Goal: Task Accomplishment & Management: Use online tool/utility

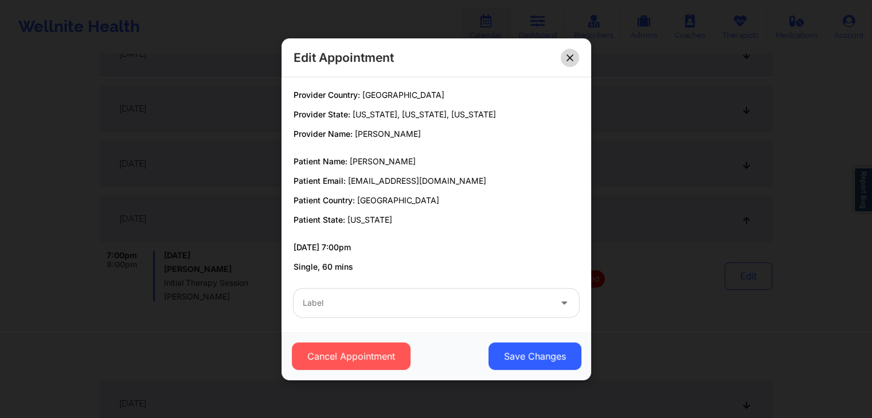
click at [570, 56] on icon at bounding box center [569, 57] width 6 height 6
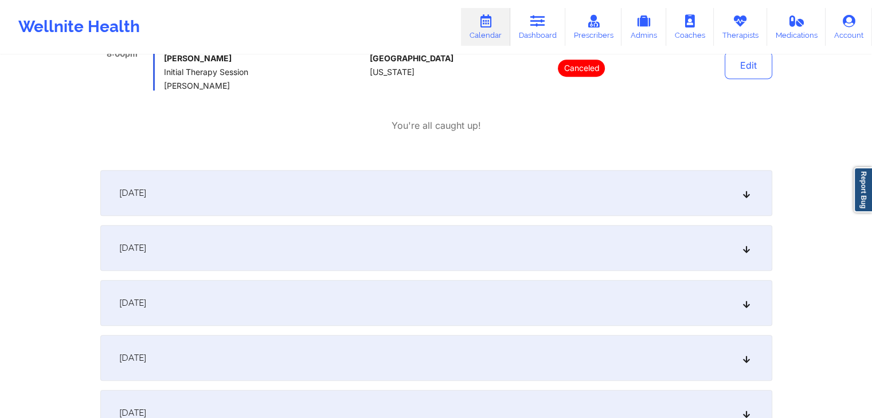
scroll to position [522, 0]
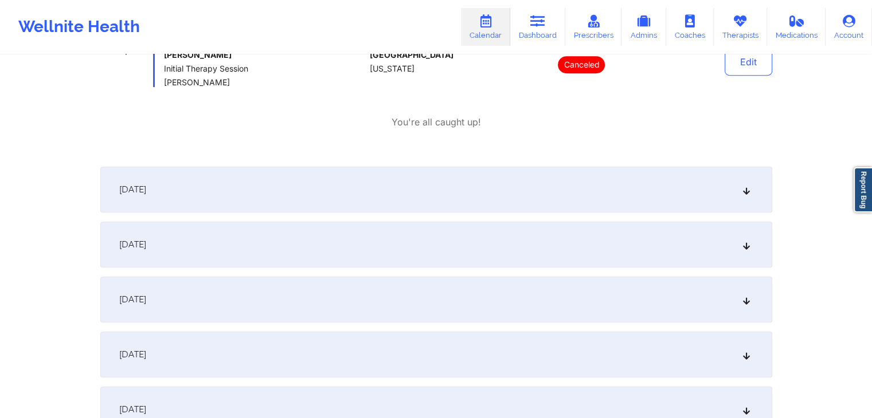
click at [527, 181] on div "[DATE]" at bounding box center [436, 190] width 672 height 46
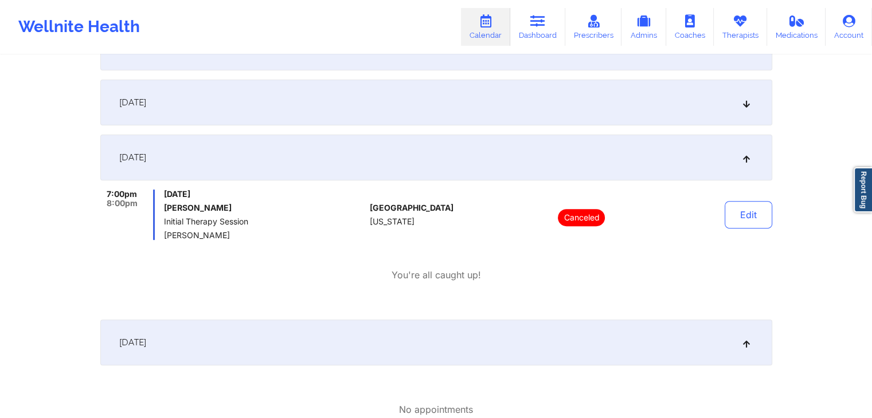
scroll to position [368, 0]
click at [575, 112] on div "[DATE]" at bounding box center [436, 103] width 672 height 46
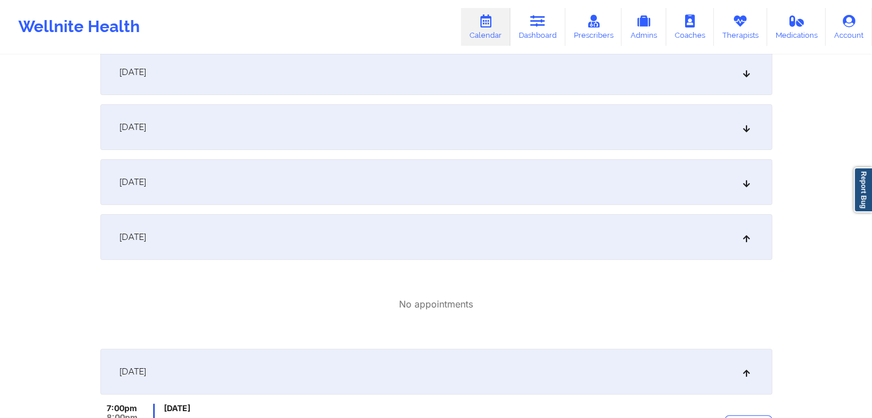
scroll to position [234, 0]
click at [841, 36] on link "Account" at bounding box center [848, 27] width 46 height 38
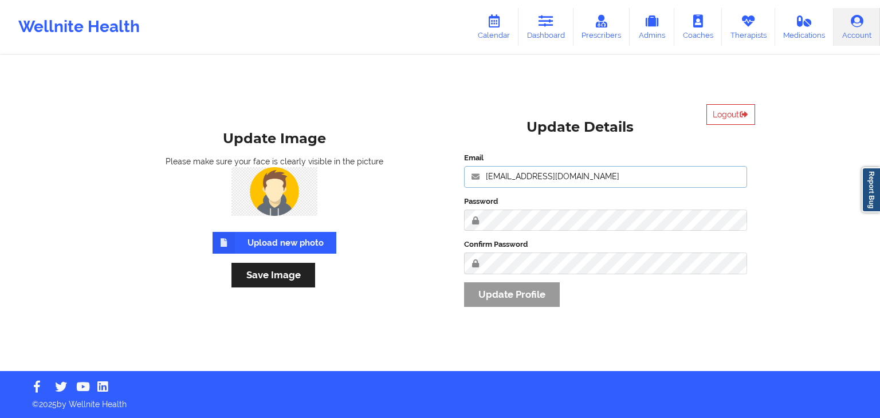
click at [630, 179] on input "engineeringadmin@wellnite.com" at bounding box center [605, 177] width 283 height 22
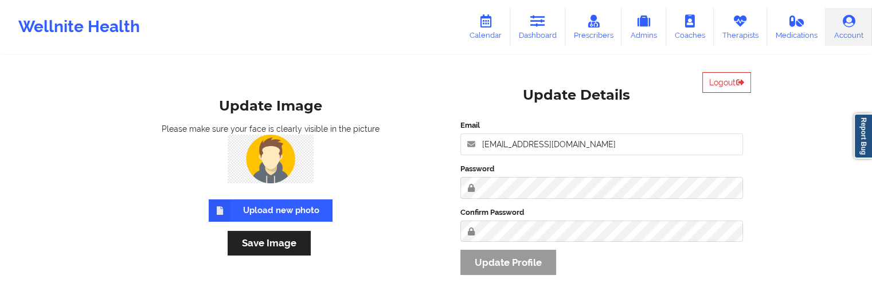
click at [400, 222] on form "Upload new photo Save Image" at bounding box center [270, 199] width 299 height 129
click at [499, 29] on link "Calendar" at bounding box center [485, 27] width 49 height 38
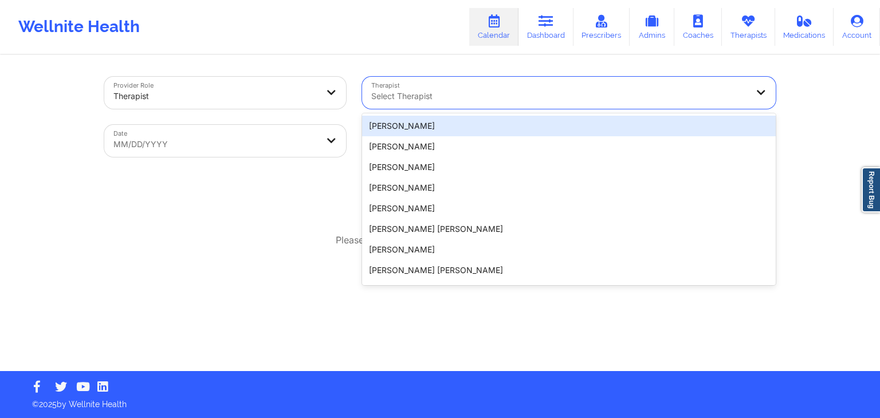
click at [523, 101] on div at bounding box center [559, 96] width 376 height 14
paste input "Rodney Dunlap"
type input "Rodney Dunlap"
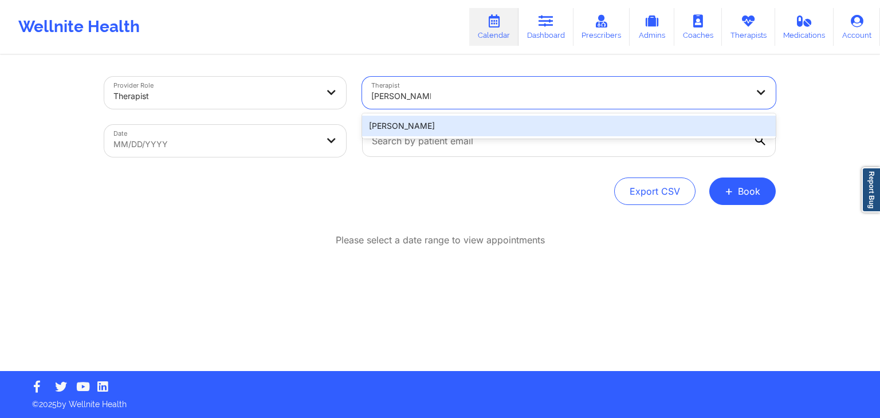
click at [475, 127] on div "Rodney Dunlap" at bounding box center [569, 126] width 414 height 21
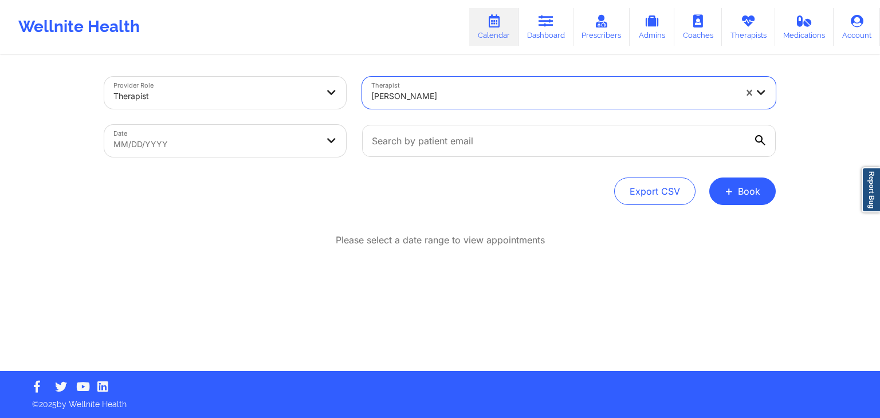
select select "2025-7"
select select "2025-8"
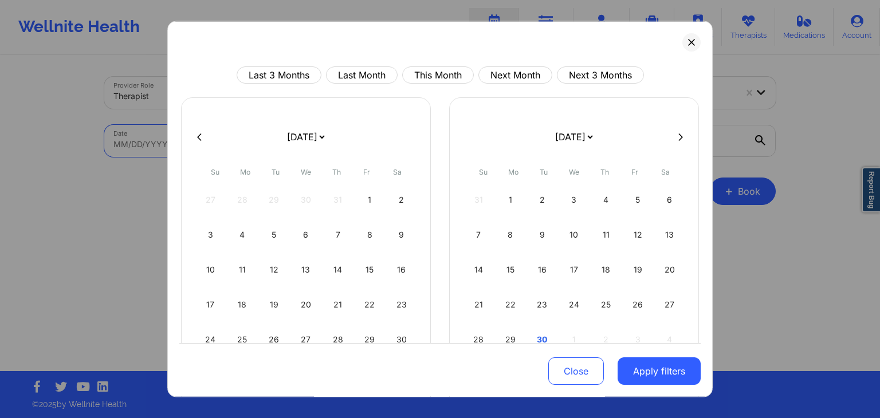
click at [239, 145] on body "Wellnite Health Calendar Dashboard Prescribers Admins Coaches Therapists Medica…" at bounding box center [440, 209] width 880 height 418
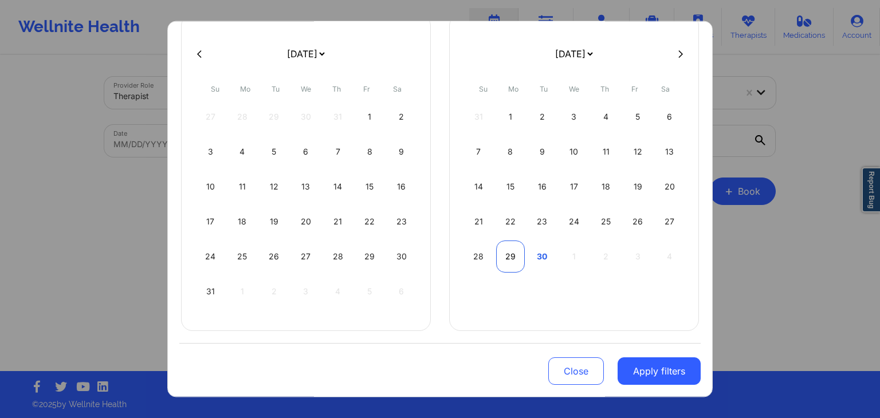
click at [500, 252] on div "29" at bounding box center [510, 257] width 29 height 32
select select "2025-8"
select select "2025-9"
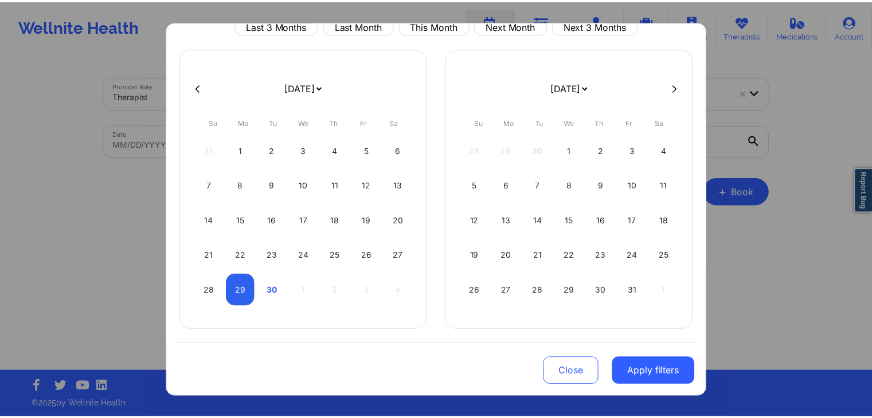
scroll to position [48, 0]
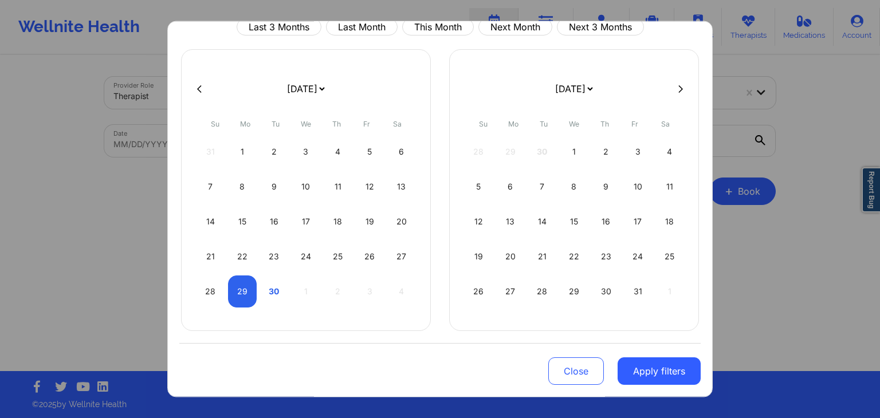
select select "2025-8"
select select "2025-9"
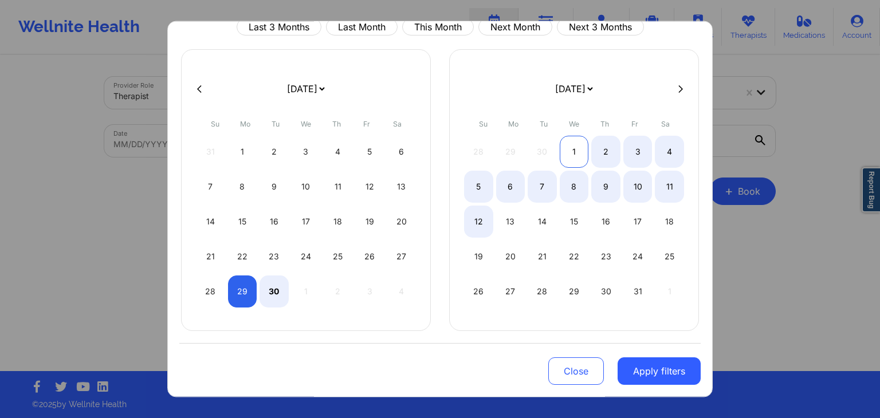
select select "2025-8"
select select "2025-9"
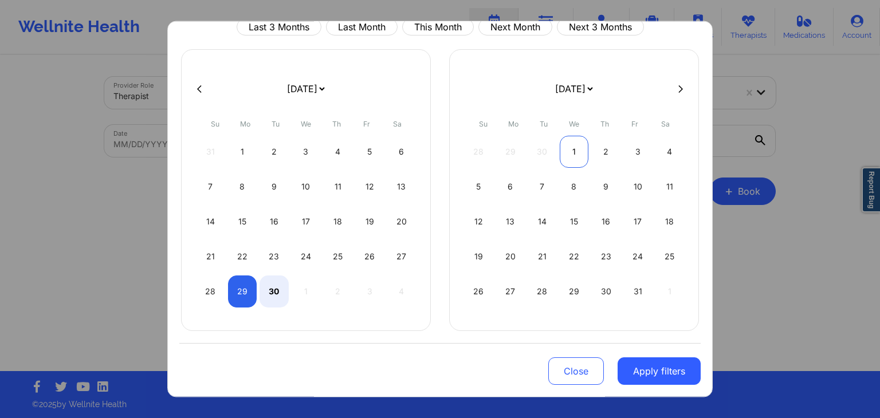
click at [578, 153] on div "1" at bounding box center [574, 152] width 29 height 32
select select "2025-8"
select select "2025-9"
click at [663, 379] on button "Apply filters" at bounding box center [659, 372] width 83 height 28
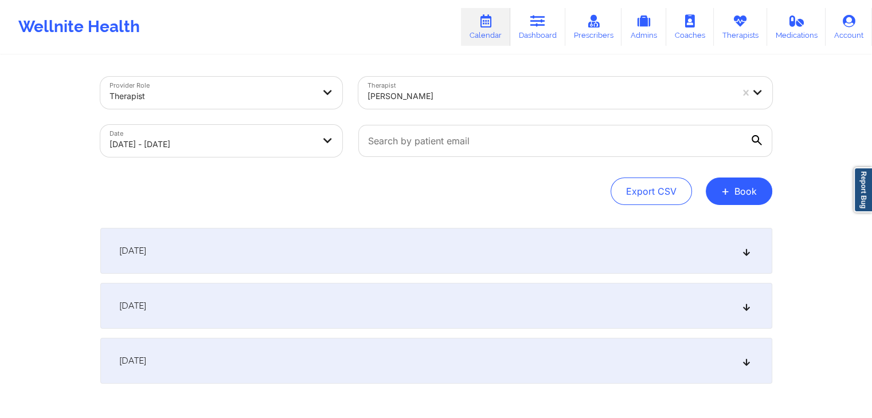
click at [426, 285] on div "[DATE]" at bounding box center [436, 306] width 672 height 46
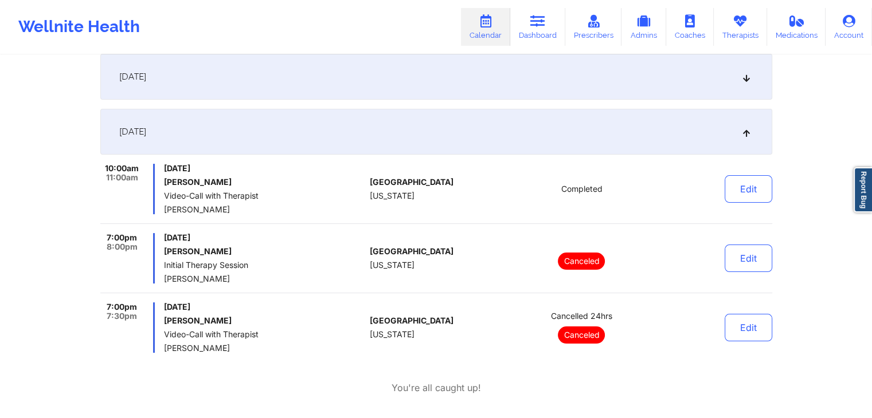
scroll to position [175, 0]
click at [220, 316] on h6 "Thomas R Henley" at bounding box center [264, 319] width 201 height 9
click at [340, 265] on span "Initial Therapy Session" at bounding box center [264, 264] width 201 height 9
click at [763, 315] on button "Edit" at bounding box center [748, 327] width 48 height 28
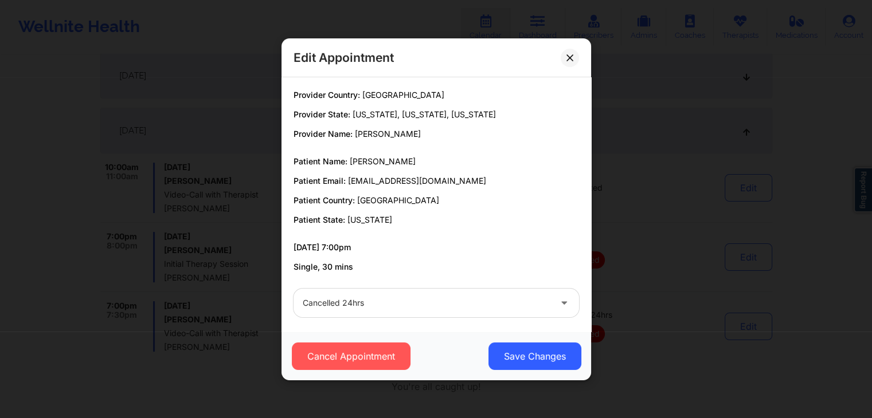
click at [444, 189] on div "Patient Name: Thomas R Henley Patient Email: trhenley@nisource.com Patient Coun…" at bounding box center [435, 191] width 285 height 70
click at [576, 54] on button at bounding box center [570, 57] width 18 height 18
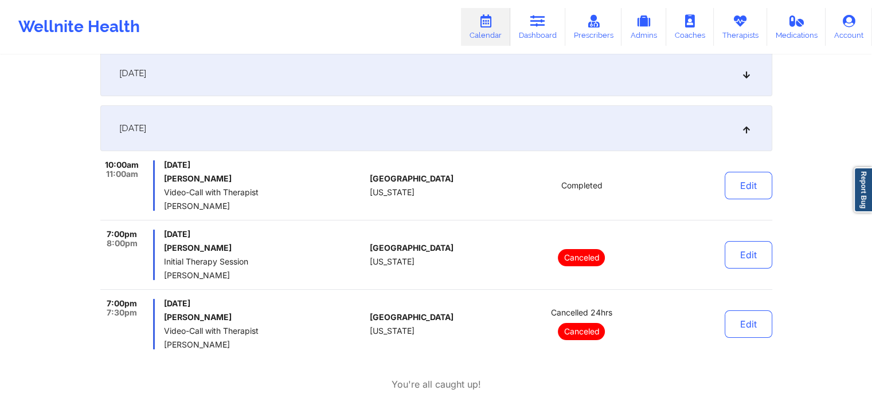
click at [321, 244] on h6 "Rochelle Flory" at bounding box center [264, 248] width 201 height 9
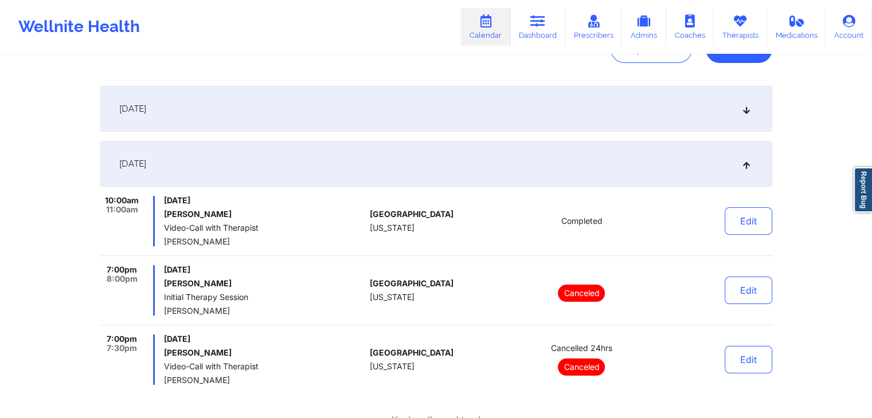
scroll to position [142, 0]
click at [836, 216] on div "Provider Role Therapist Therapist Rodney Dunlap Date 09/29/2025 - 10/01/2025 Ex…" at bounding box center [436, 207] width 872 height 699
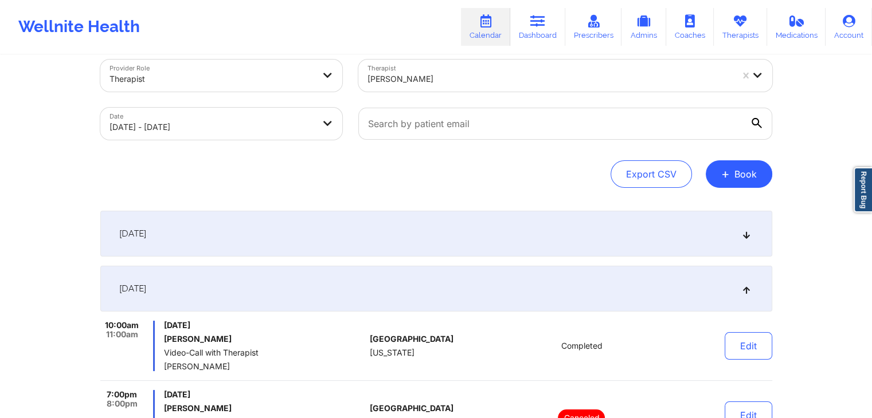
scroll to position [0, 0]
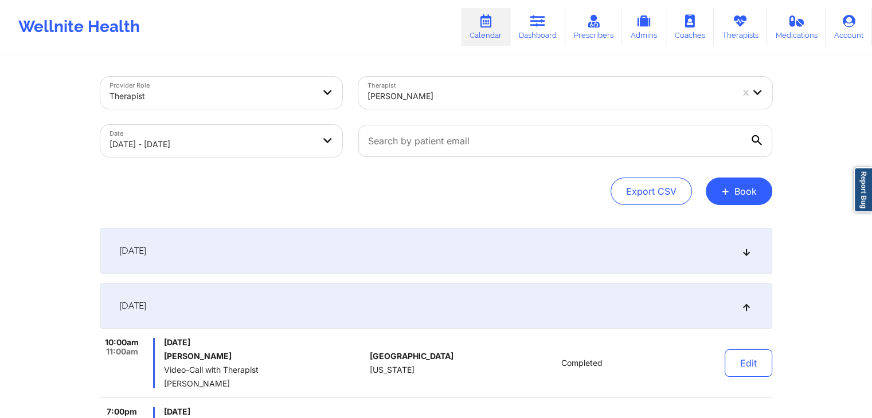
click at [801, 166] on div "Provider Role Therapist Therapist Rodney Dunlap Date 09/29/2025 - 10/01/2025 Ex…" at bounding box center [436, 349] width 872 height 699
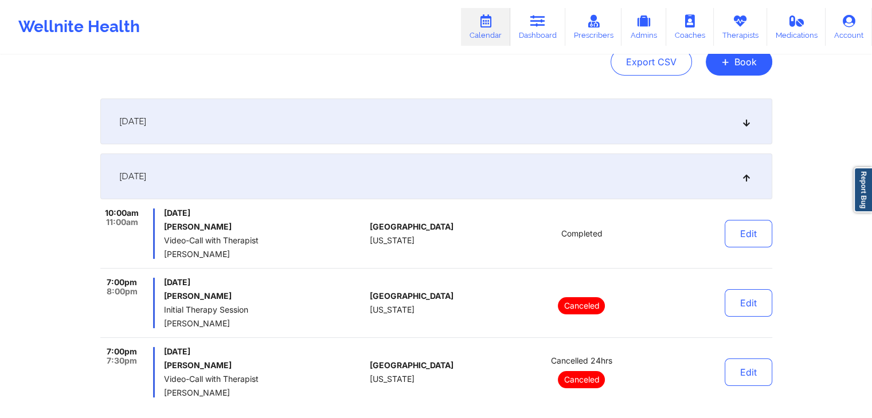
scroll to position [131, 0]
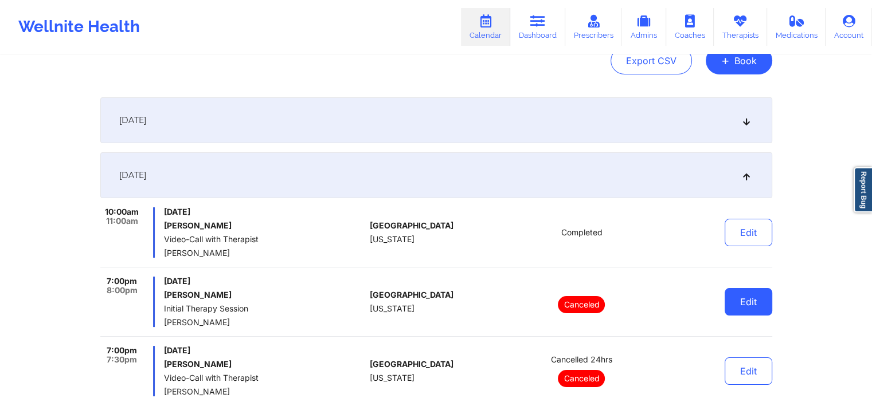
click at [738, 306] on button "Edit" at bounding box center [748, 302] width 48 height 28
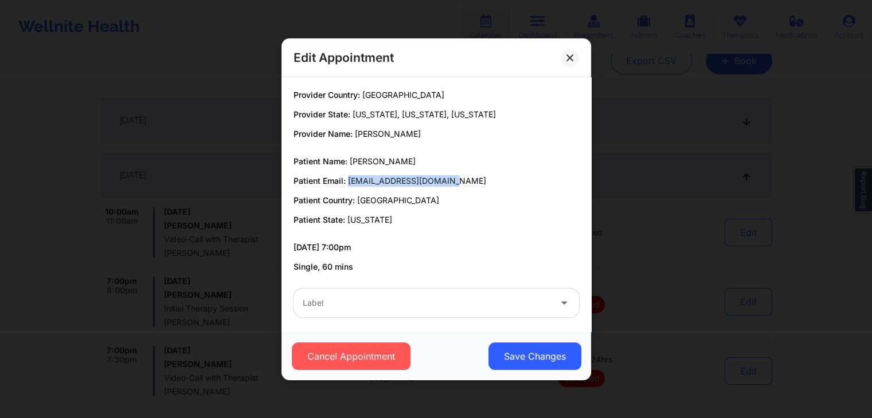
drag, startPoint x: 442, startPoint y: 181, endPoint x: 346, endPoint y: 175, distance: 96.5
click at [346, 175] on p "Patient Email: floryrochelle@gmail.com" at bounding box center [435, 180] width 285 height 11
copy span "floryrochelle@gmail.com"
click at [563, 56] on button at bounding box center [570, 57] width 18 height 18
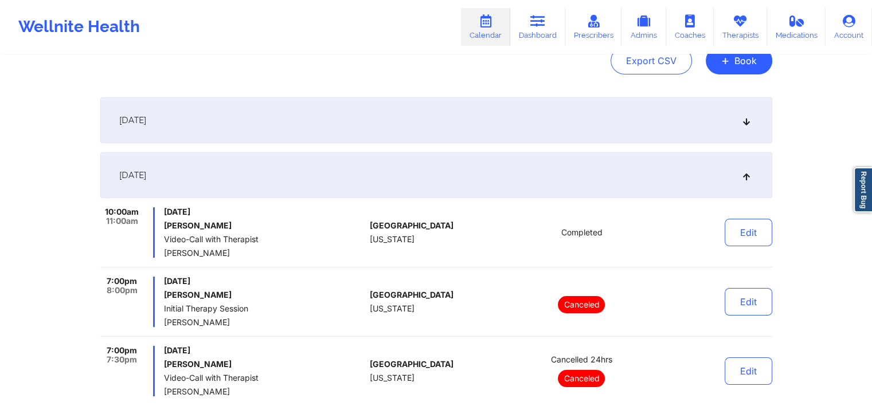
scroll to position [0, 0]
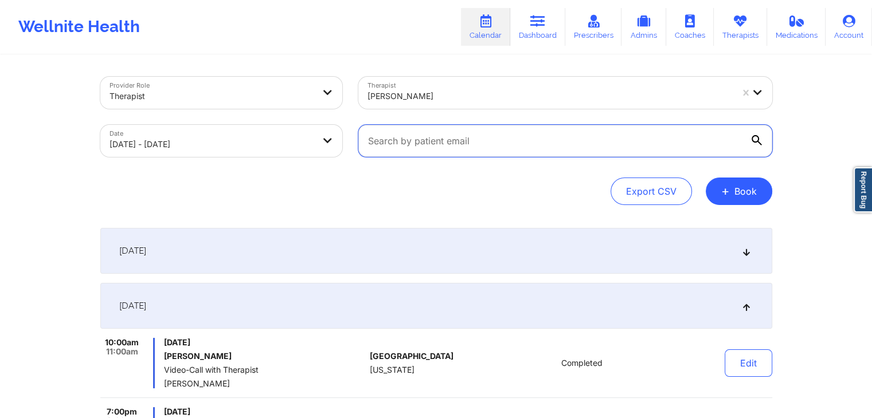
click at [538, 147] on input "text" at bounding box center [565, 141] width 414 height 32
paste input "floryrochelle@gmail.com"
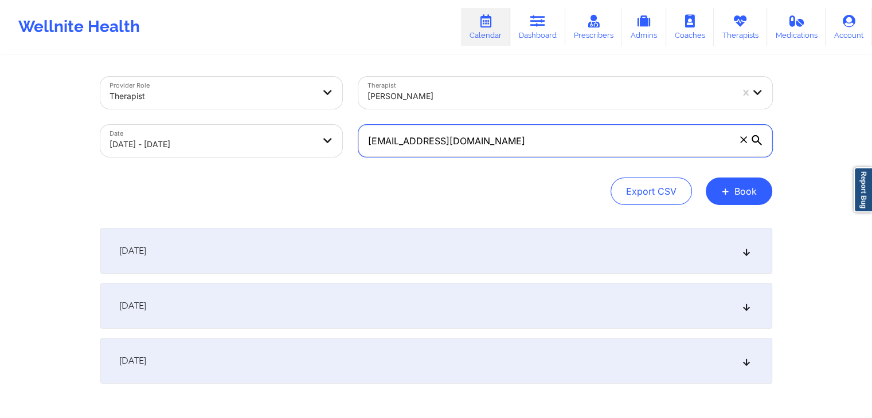
type input "floryrochelle@gmail.com"
click at [505, 199] on div "Export CSV + Book" at bounding box center [436, 192] width 672 height 28
click at [667, 312] on div "[DATE]" at bounding box center [436, 306] width 672 height 46
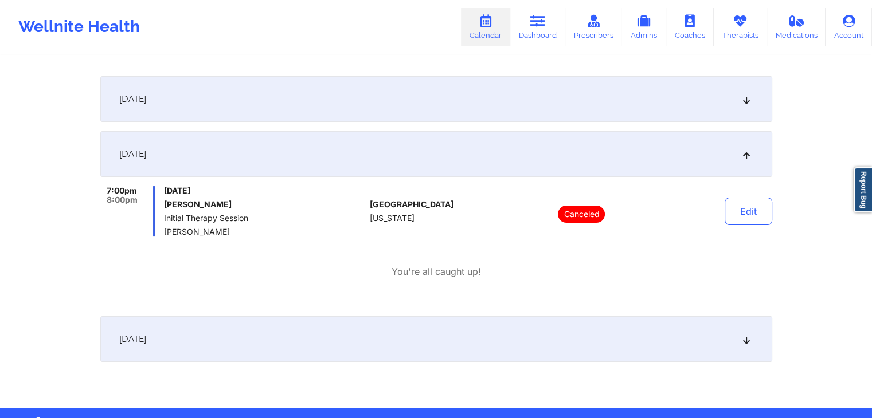
scroll to position [188, 0]
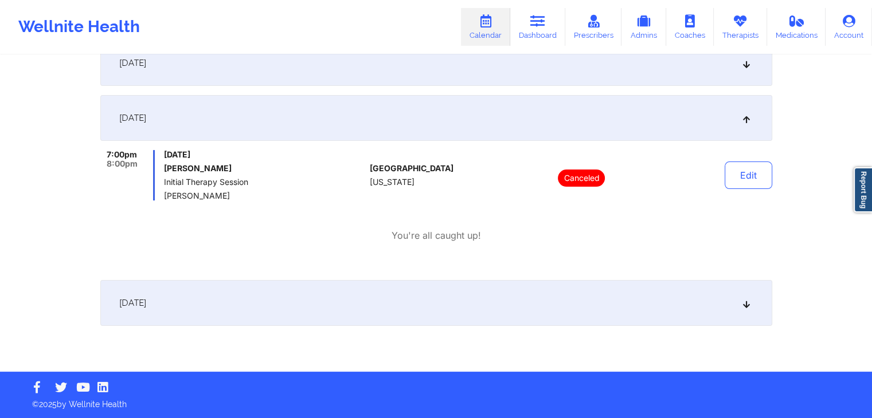
click at [807, 239] on div "Provider Role Therapist Therapist Rodney Dunlap Date 09/29/2025 - 10/01/2025 fl…" at bounding box center [436, 92] width 872 height 560
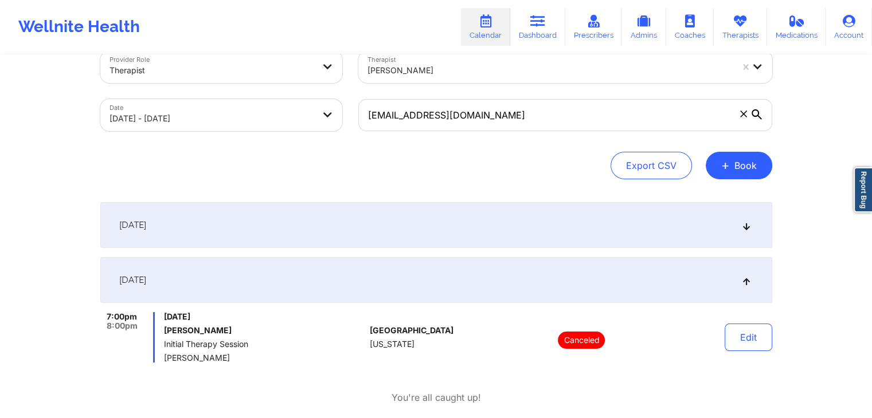
scroll to position [25, 0]
click at [452, 170] on div "Export CSV + Book" at bounding box center [436, 166] width 672 height 28
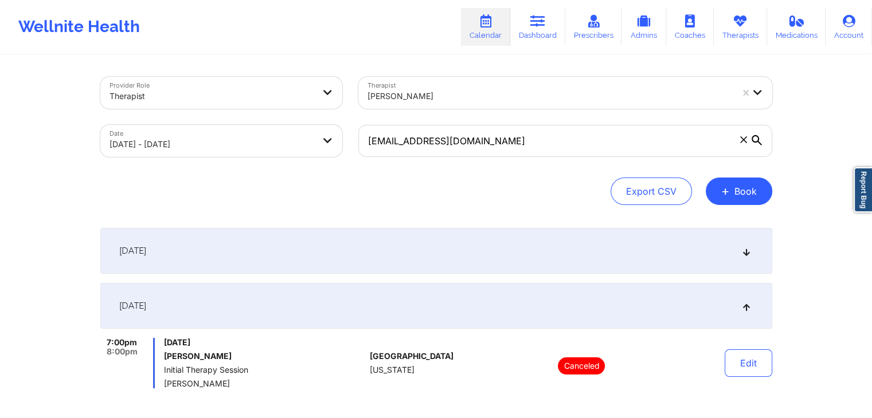
scroll to position [0, 0]
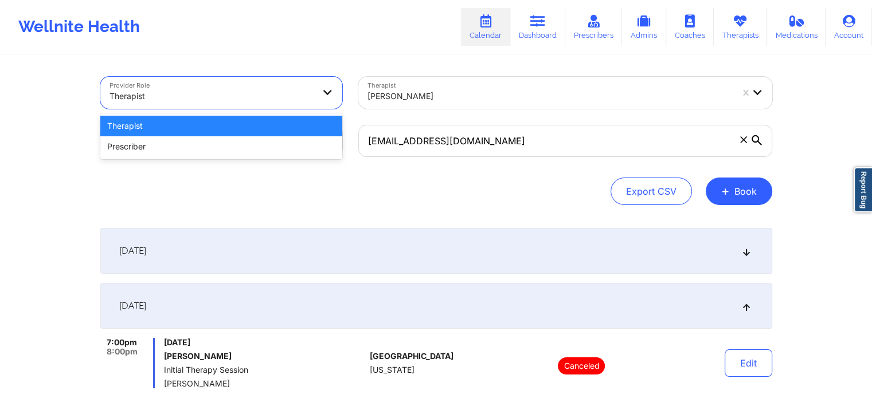
click at [243, 99] on div at bounding box center [211, 96] width 204 height 14
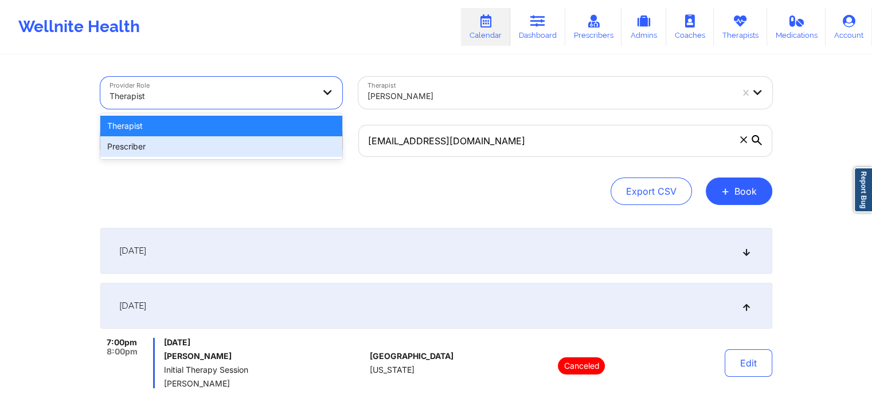
click at [190, 148] on div "Prescriber" at bounding box center [221, 146] width 242 height 21
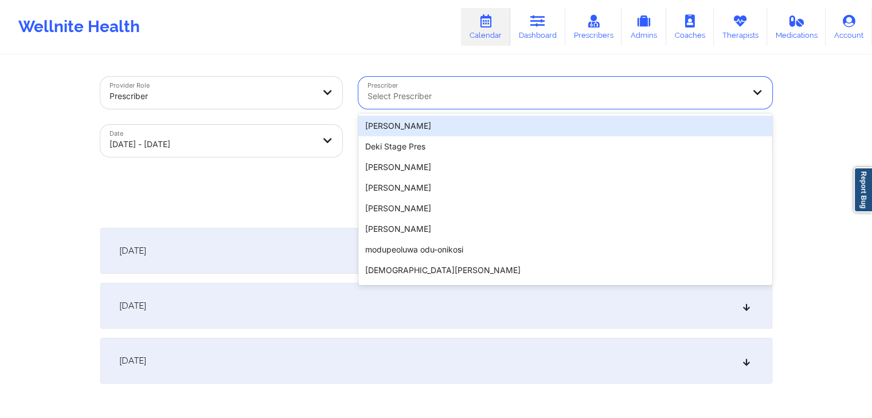
click at [472, 81] on div "Select Prescriber" at bounding box center [551, 93] width 386 height 32
click at [430, 126] on div "Ragavan Mahadevan" at bounding box center [565, 126] width 414 height 21
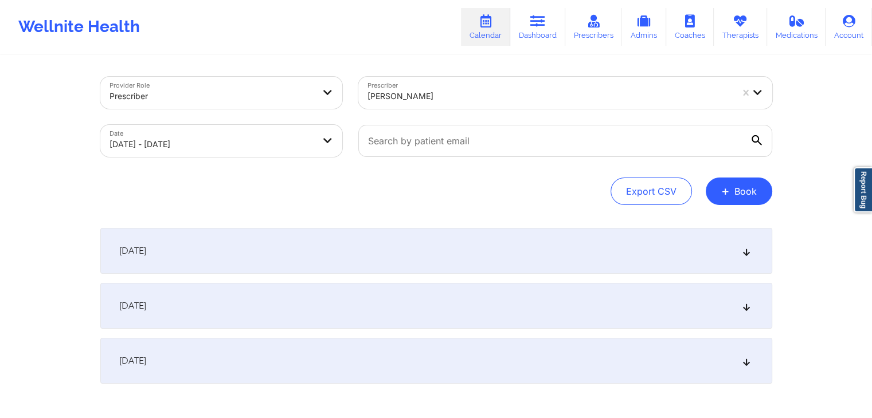
click at [368, 244] on div "[DATE]" at bounding box center [436, 251] width 672 height 46
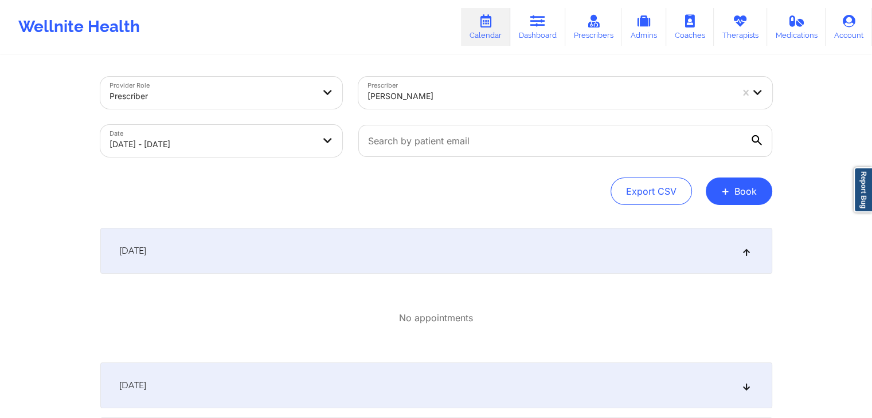
scroll to position [138, 0]
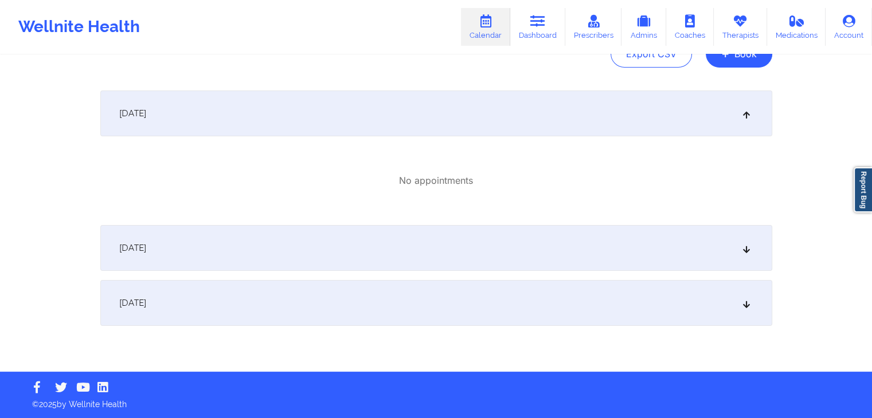
click at [472, 262] on div "[DATE]" at bounding box center [436, 248] width 672 height 46
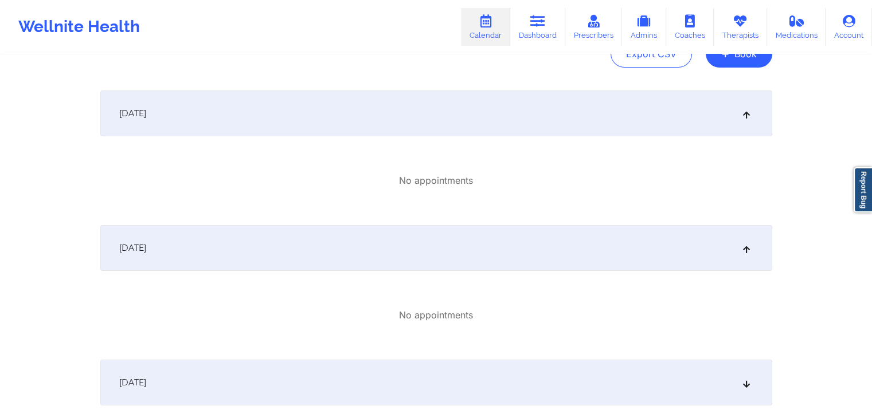
scroll to position [0, 0]
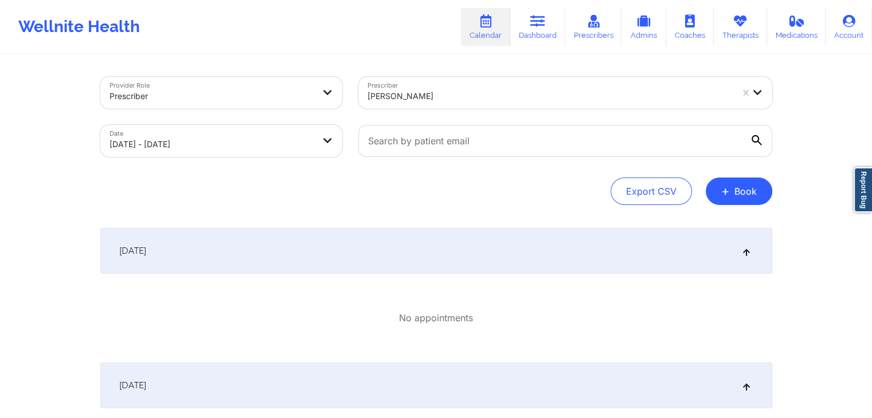
select select "2025-8"
select select "2025-9"
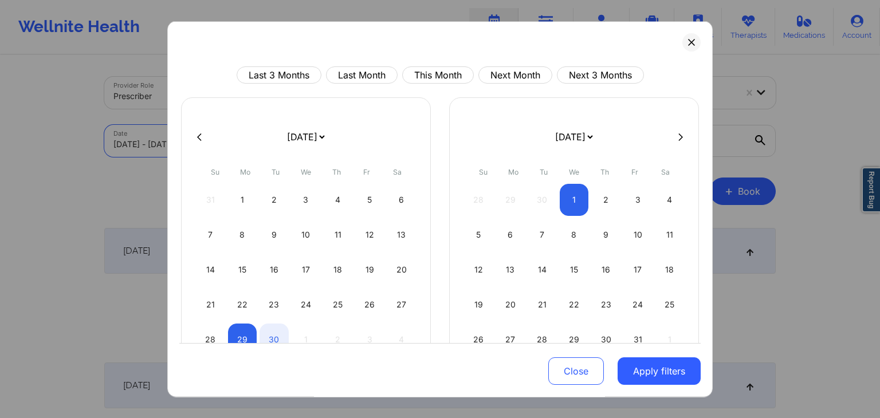
click at [232, 133] on body "Wellnite Health Calendar Dashboard Prescribers Admins Coaches Therapists Medica…" at bounding box center [440, 209] width 880 height 418
click at [436, 73] on button "This Month" at bounding box center [438, 74] width 72 height 17
select select "2025-8"
select select "2025-9"
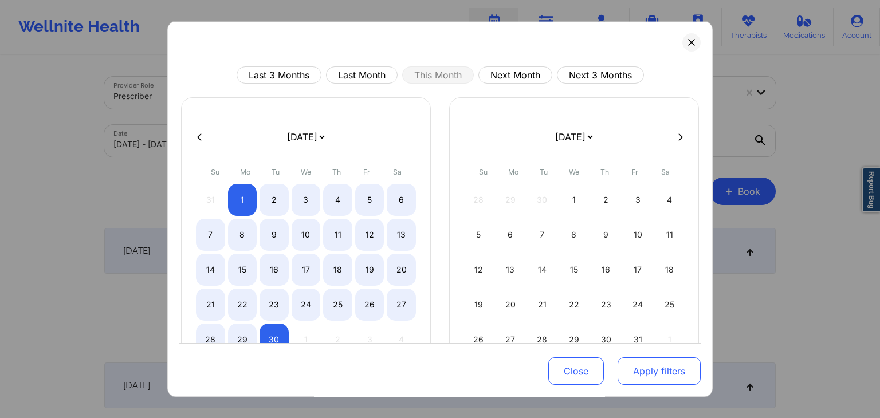
click at [629, 372] on button "Apply filters" at bounding box center [659, 372] width 83 height 28
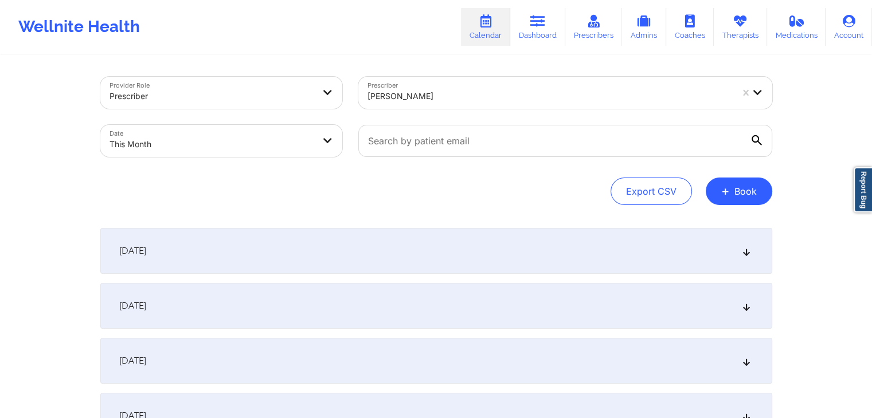
click at [415, 246] on div "[DATE]" at bounding box center [436, 251] width 672 height 46
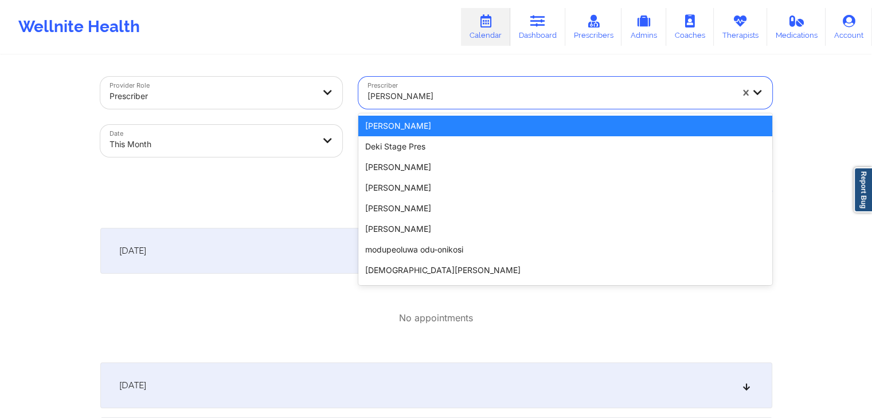
click at [545, 99] on div at bounding box center [549, 96] width 365 height 14
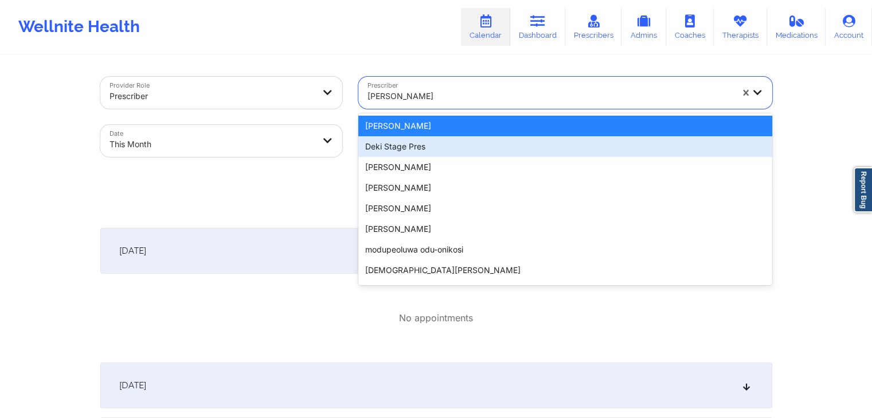
click at [442, 143] on div "Deki Stage Pres" at bounding box center [565, 146] width 414 height 21
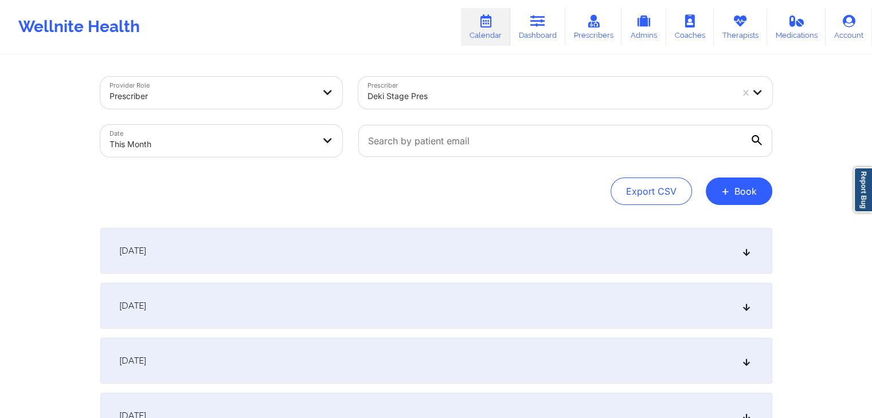
click at [339, 234] on div "[DATE]" at bounding box center [436, 251] width 672 height 46
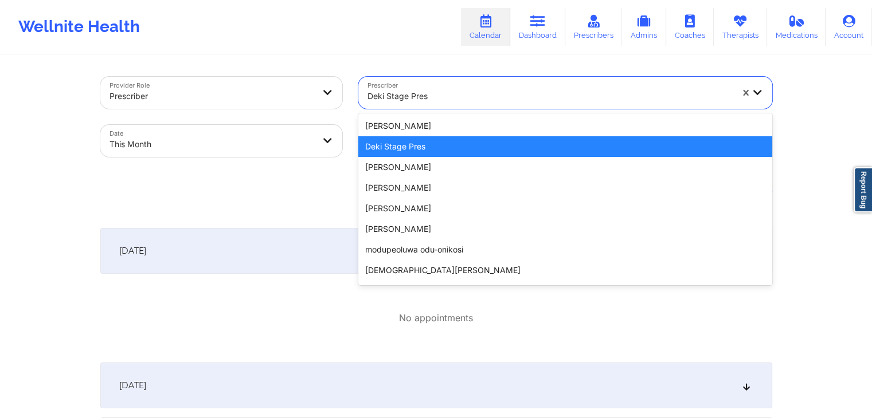
click at [503, 90] on div at bounding box center [549, 96] width 365 height 14
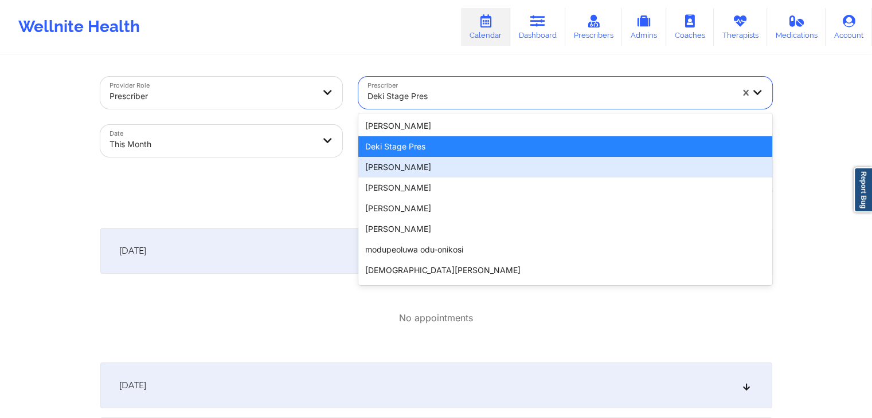
click at [429, 166] on div "SAVANNA ARNOLD" at bounding box center [565, 167] width 414 height 21
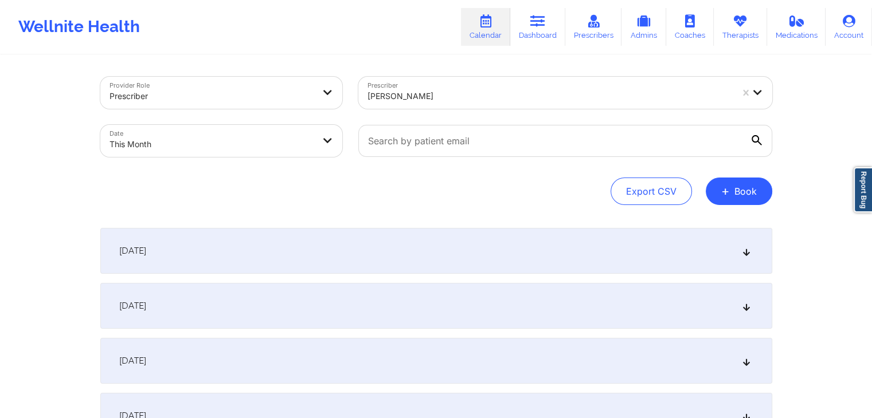
click at [399, 240] on div "[DATE]" at bounding box center [436, 251] width 672 height 46
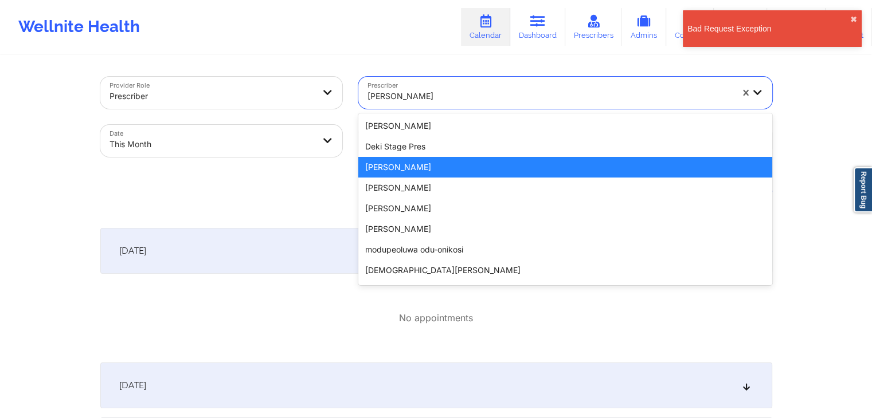
click at [522, 85] on div "SAVANNA ARNOLD" at bounding box center [549, 96] width 365 height 25
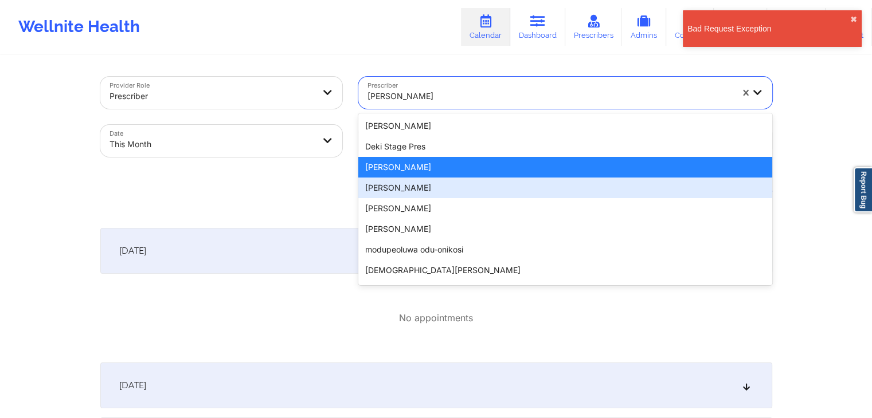
click at [427, 195] on div "Amanda Michelle Whitacre" at bounding box center [565, 188] width 414 height 21
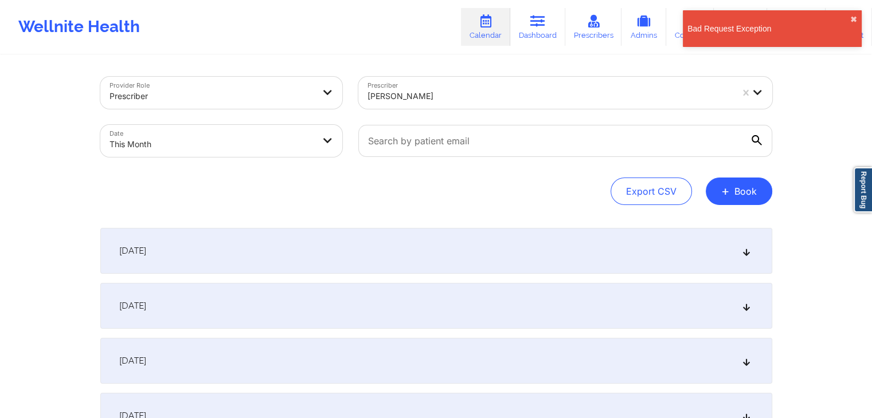
click at [347, 271] on div "[DATE]" at bounding box center [436, 251] width 672 height 46
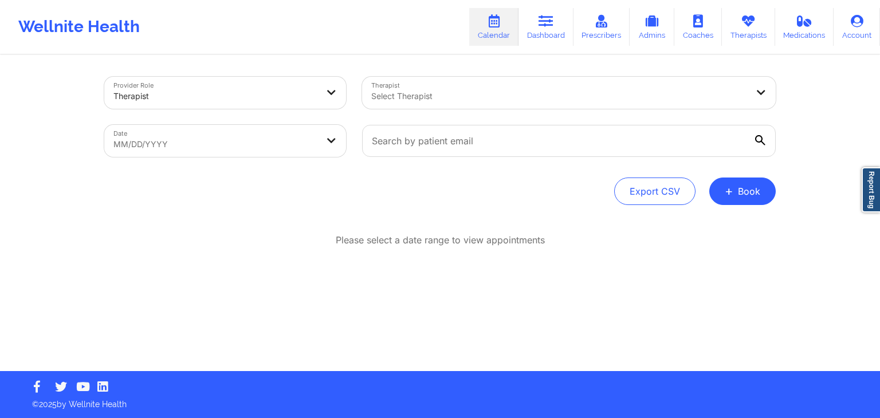
select select "2025-7"
select select "2025-8"
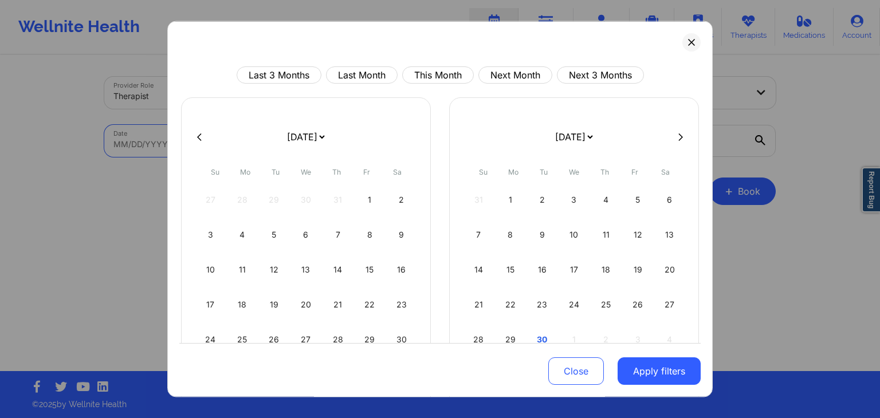
click at [279, 140] on body "Wellnite Health Calendar Dashboard Prescribers Admins Coaches Therapists Medica…" at bounding box center [440, 209] width 880 height 418
click at [426, 73] on button "This Month" at bounding box center [438, 74] width 72 height 17
select select "2025-8"
select select "2025-9"
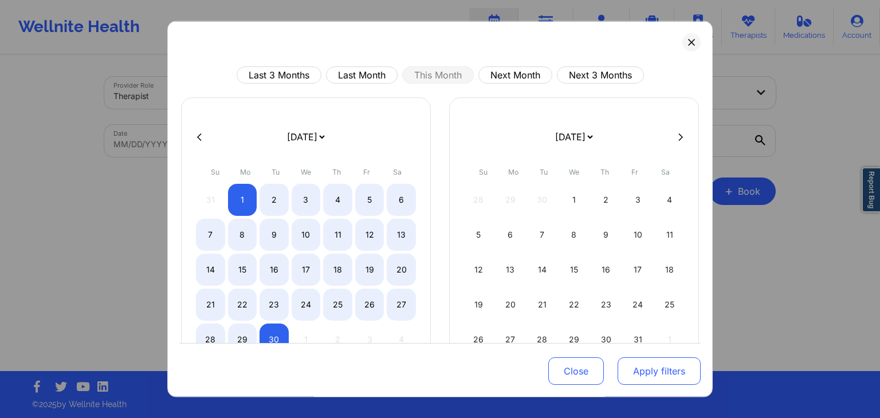
click at [656, 377] on button "Apply filters" at bounding box center [659, 372] width 83 height 28
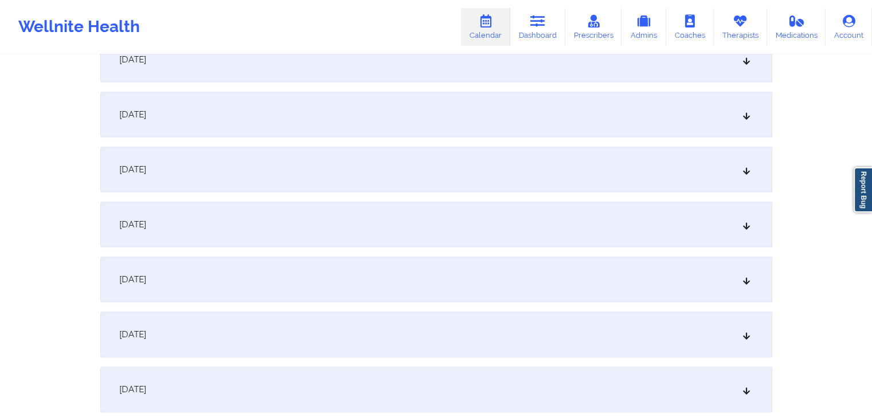
scroll to position [1544, 0]
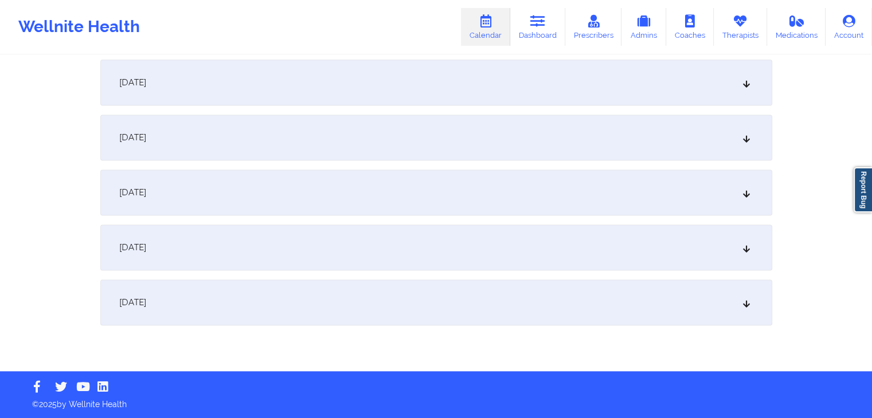
click at [385, 296] on div "[DATE]" at bounding box center [436, 303] width 672 height 46
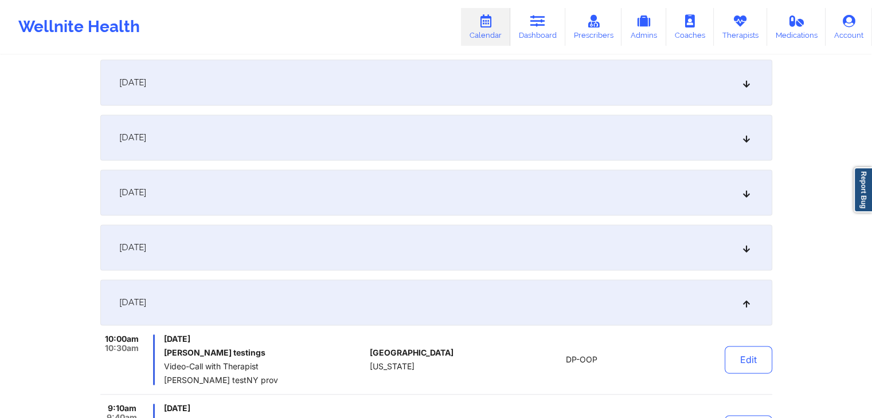
click at [385, 296] on div "[DATE]" at bounding box center [436, 303] width 672 height 46
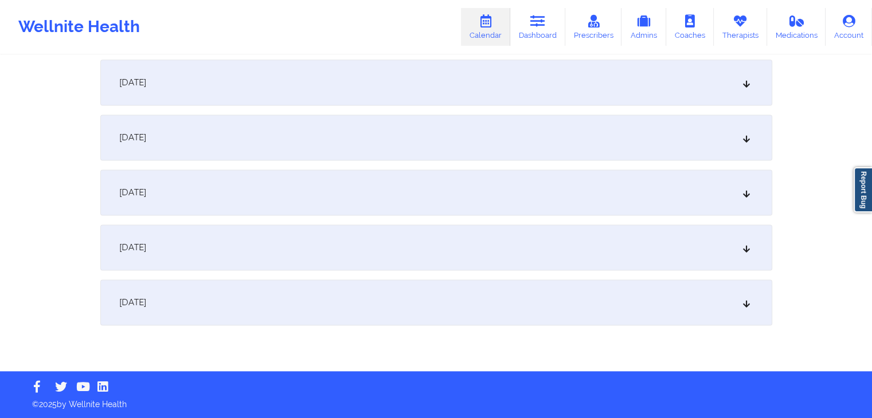
click at [385, 296] on div "[DATE]" at bounding box center [436, 303] width 672 height 46
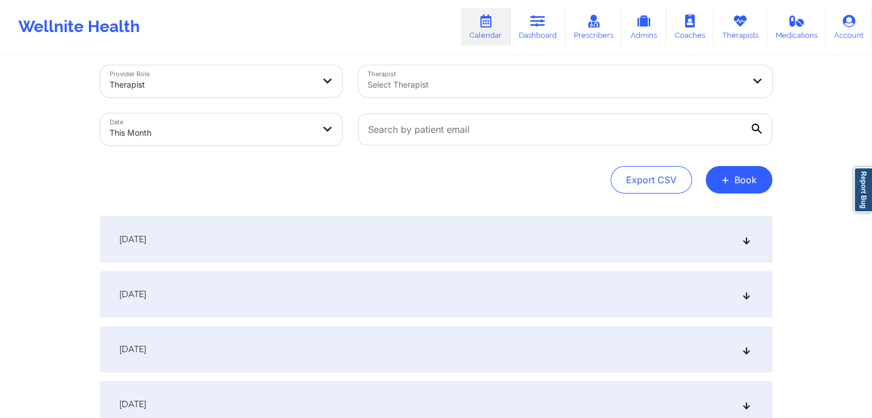
scroll to position [0, 0]
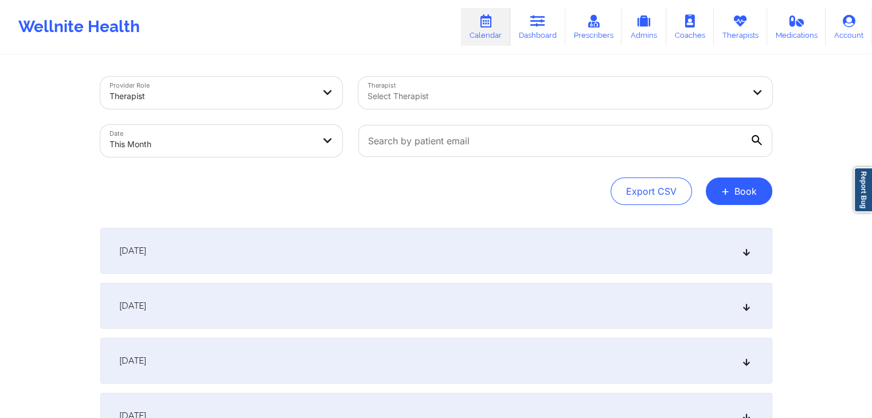
click at [370, 255] on div "[DATE]" at bounding box center [436, 251] width 672 height 46
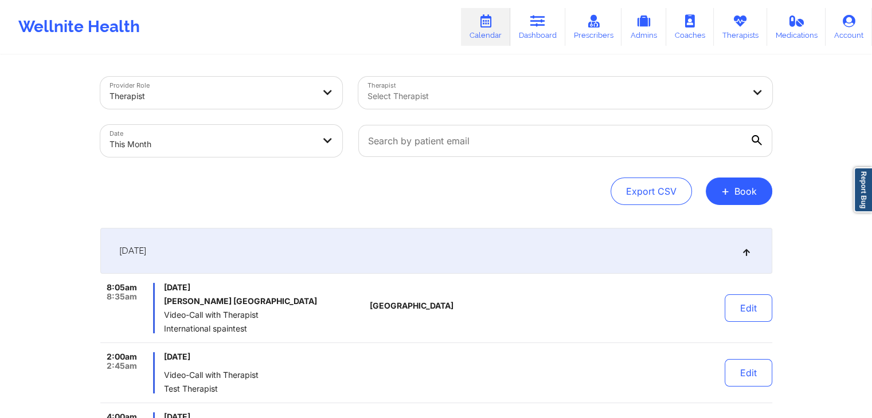
click at [381, 252] on div "[DATE]" at bounding box center [436, 251] width 672 height 46
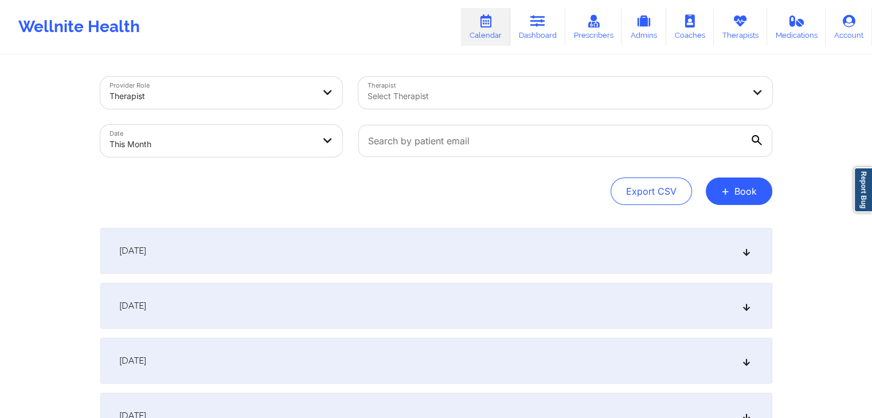
click at [381, 252] on div "[DATE]" at bounding box center [436, 251] width 672 height 46
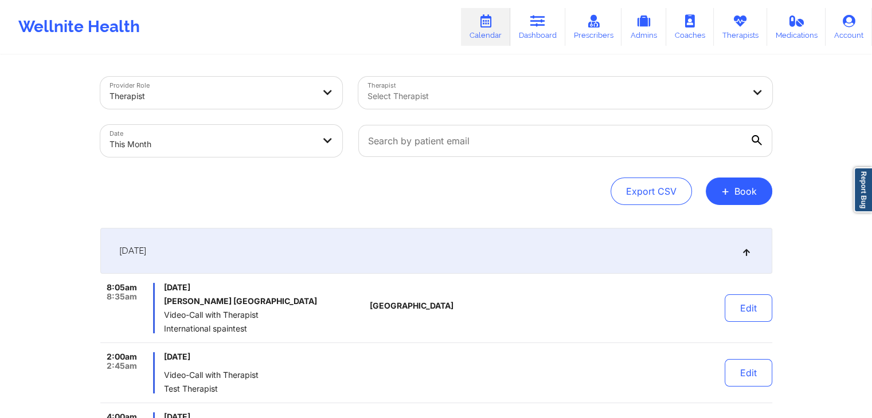
click at [381, 252] on div "[DATE]" at bounding box center [436, 251] width 672 height 46
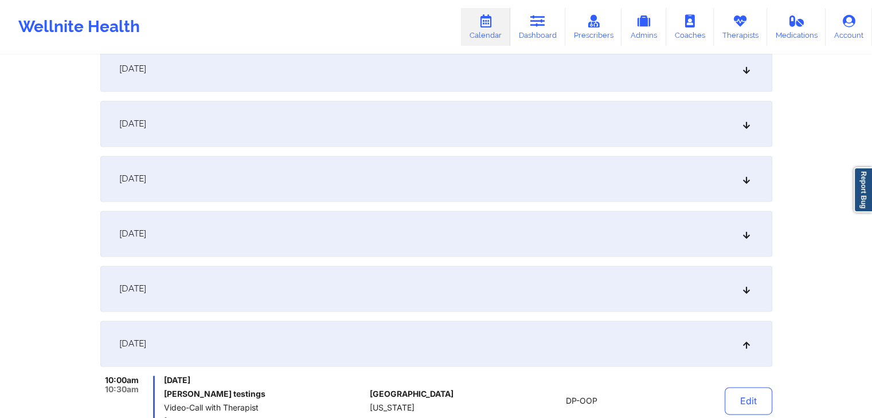
scroll to position [1499, 0]
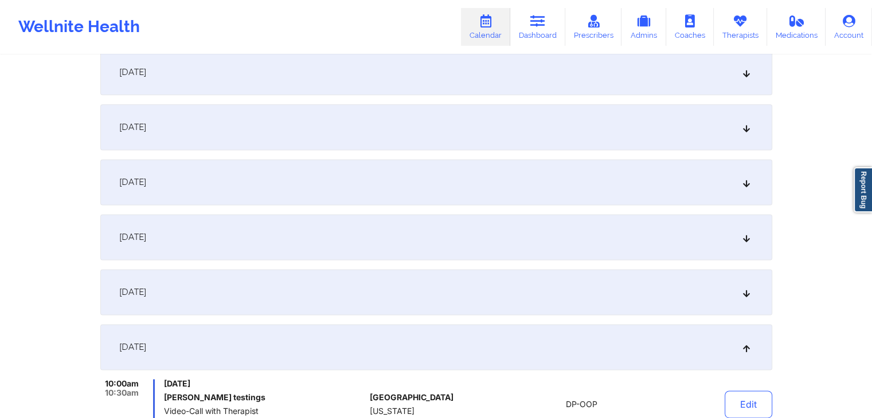
click at [415, 354] on div "[DATE]" at bounding box center [436, 347] width 672 height 46
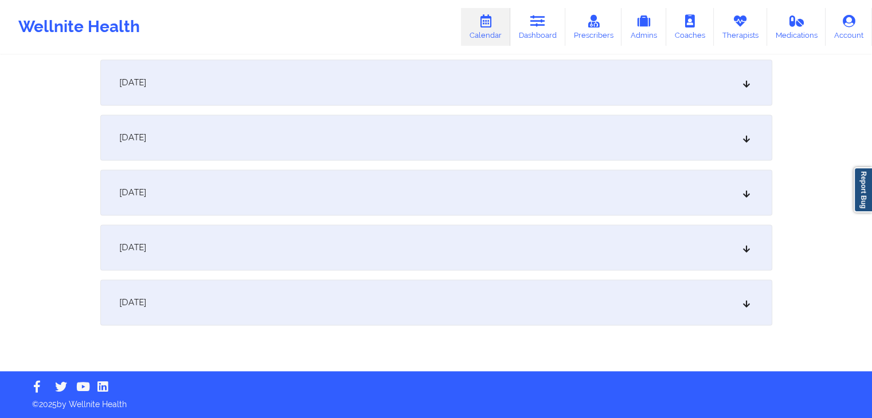
click at [249, 299] on div "[DATE]" at bounding box center [436, 303] width 672 height 46
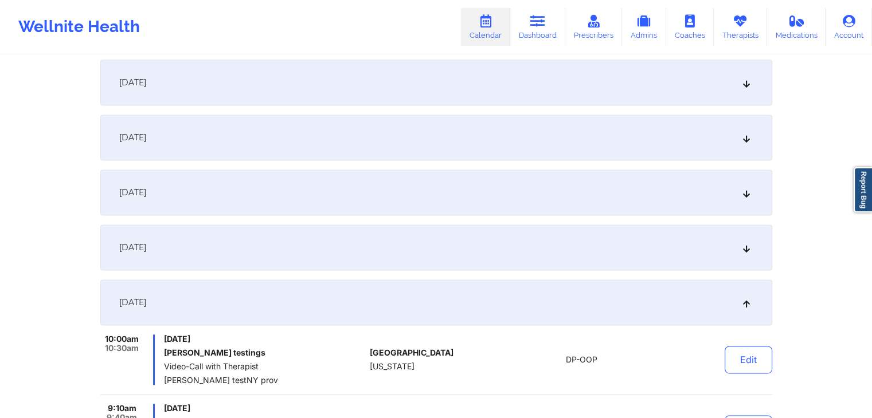
click at [249, 299] on div "[DATE]" at bounding box center [436, 303] width 672 height 46
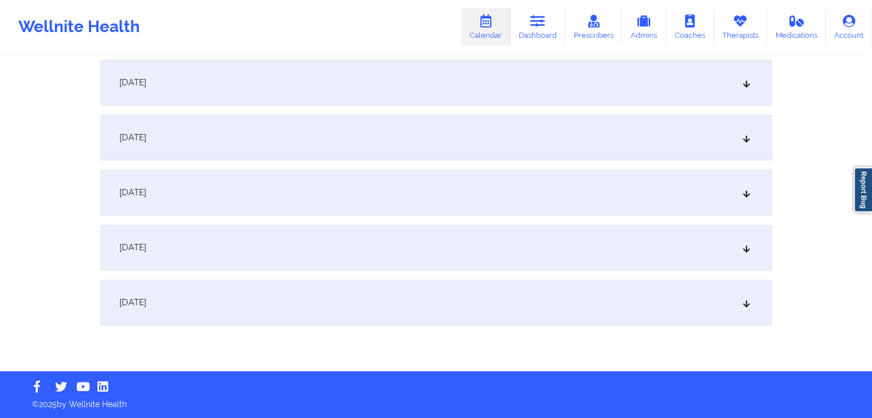
click at [249, 299] on div "[DATE]" at bounding box center [436, 303] width 672 height 46
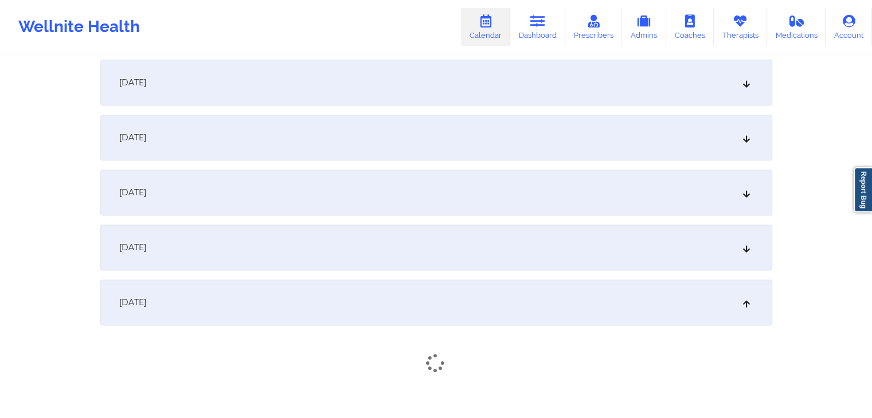
click at [249, 299] on div "[DATE]" at bounding box center [436, 303] width 672 height 46
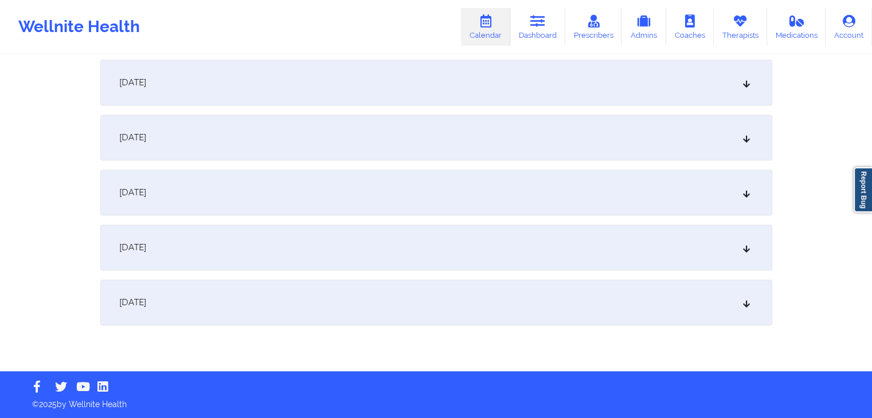
click at [249, 299] on div "[DATE]" at bounding box center [436, 303] width 672 height 46
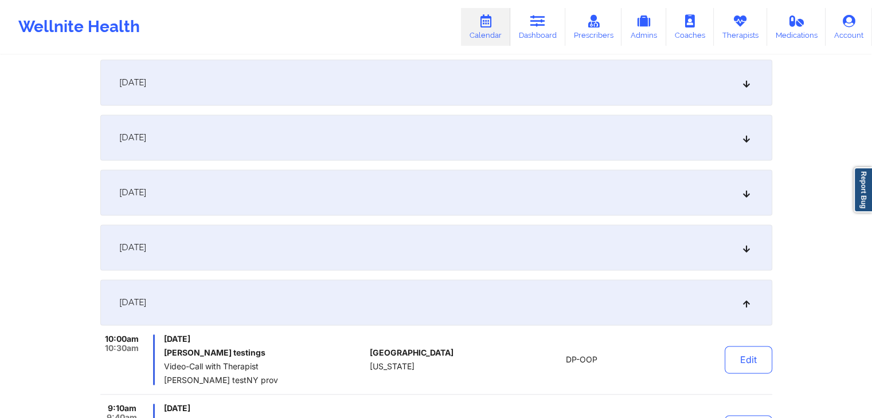
click at [249, 299] on div "[DATE]" at bounding box center [436, 303] width 672 height 46
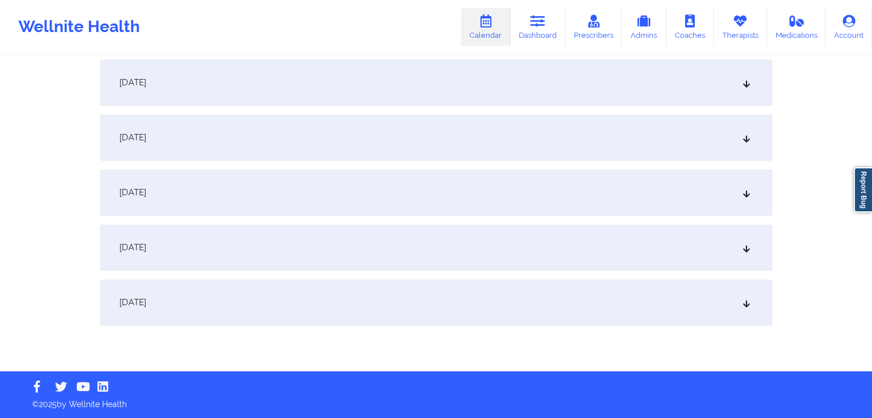
click at [249, 299] on div "[DATE]" at bounding box center [436, 303] width 672 height 46
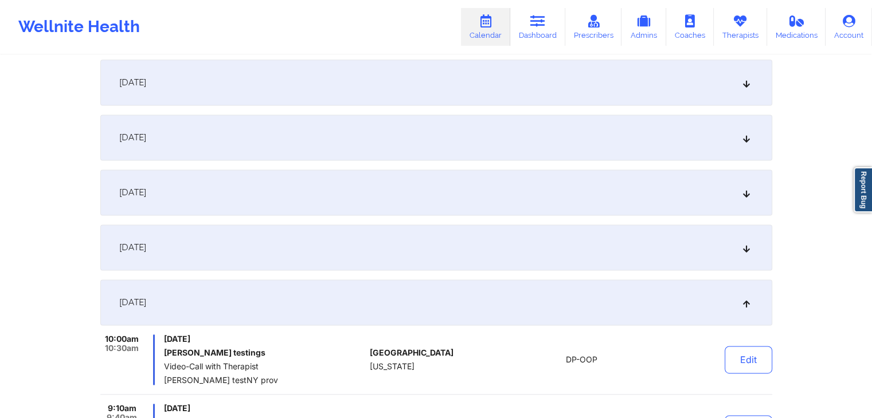
click at [146, 297] on span "[DATE]" at bounding box center [132, 302] width 27 height 11
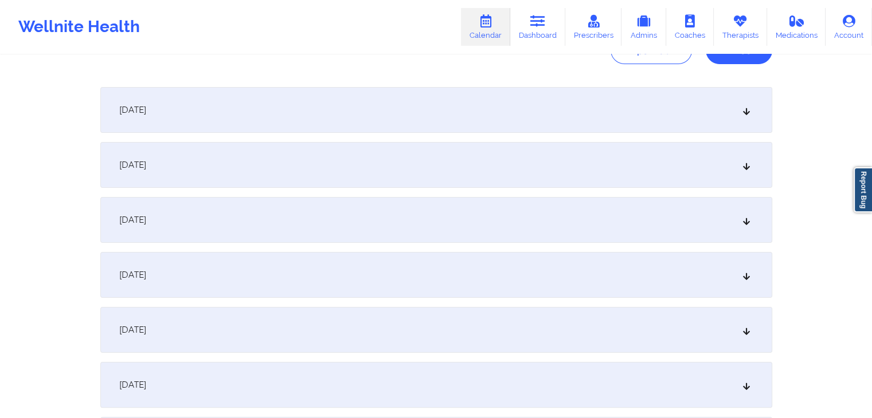
scroll to position [0, 0]
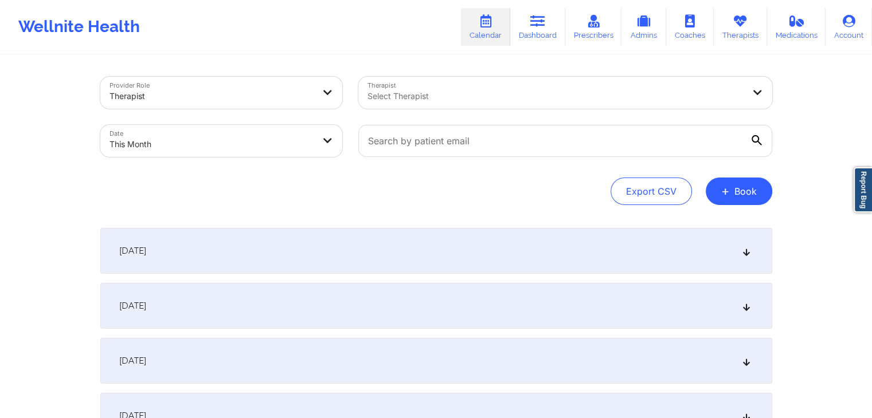
select select "2025-8"
select select "2025-9"
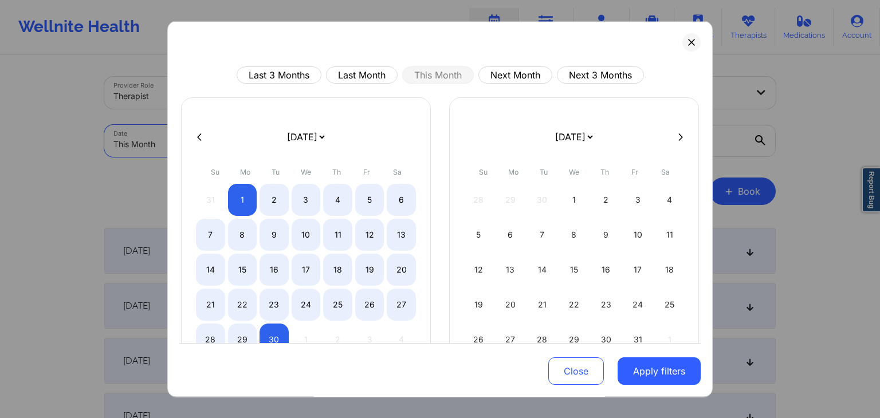
click at [211, 133] on body "Wellnite Health Calendar Dashboard Prescribers Admins Coaches Therapists Medica…" at bounding box center [440, 209] width 880 height 418
click at [514, 79] on button "Next Month" at bounding box center [516, 74] width 74 height 17
select select "2025-9"
select select "2025-10"
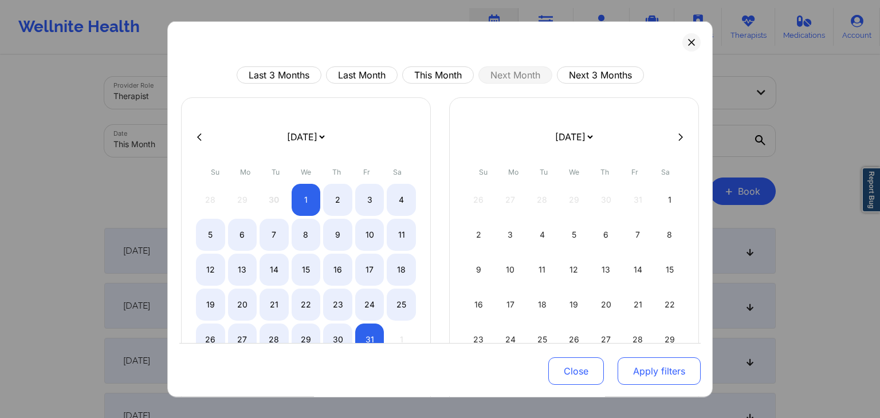
click at [633, 371] on button "Apply filters" at bounding box center [659, 372] width 83 height 28
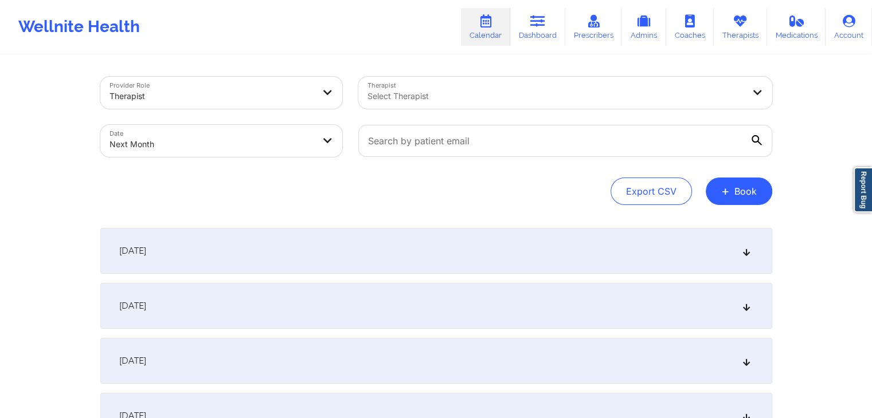
click at [393, 187] on div "Export CSV + Book" at bounding box center [436, 192] width 672 height 28
click at [334, 198] on div "Export CSV + Book" at bounding box center [436, 192] width 672 height 28
click at [293, 202] on div "Export CSV + Book" at bounding box center [436, 192] width 672 height 28
click at [577, 185] on div "Export CSV + Book" at bounding box center [436, 192] width 672 height 28
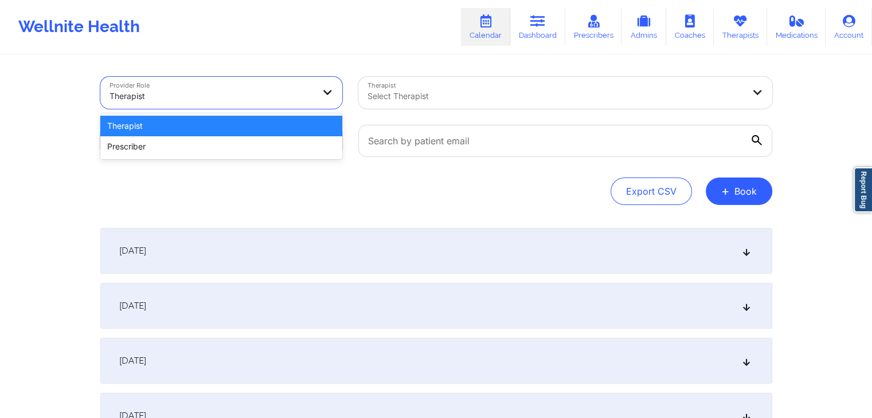
click at [243, 84] on div "Therapist" at bounding box center [211, 96] width 204 height 25
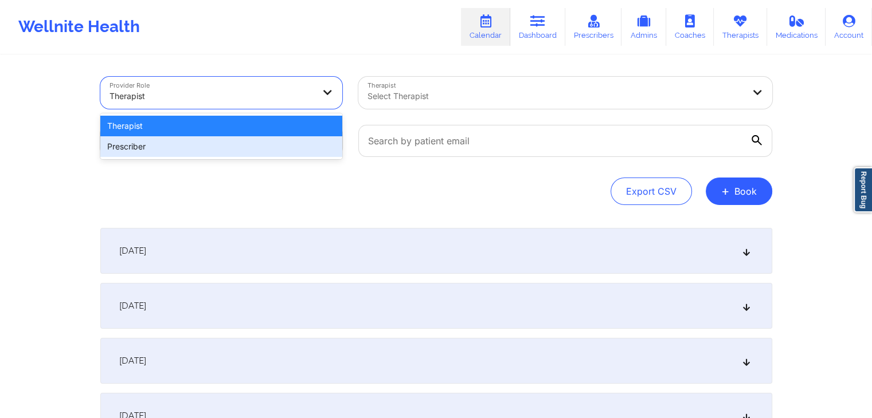
click at [193, 148] on div "Prescriber" at bounding box center [221, 146] width 242 height 21
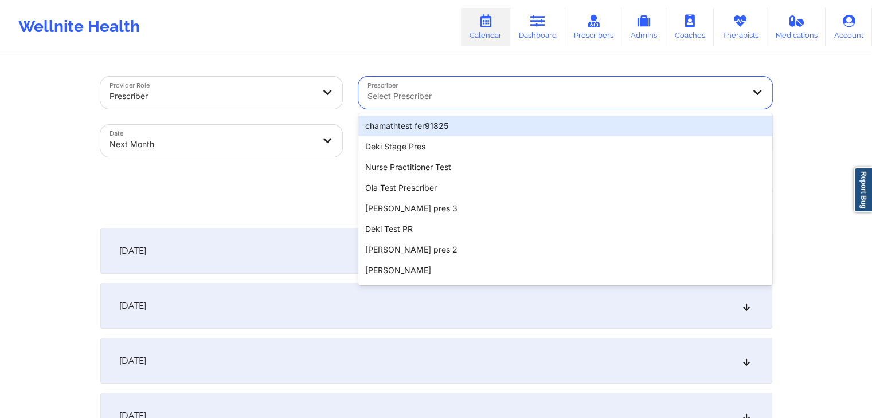
click at [479, 92] on div at bounding box center [555, 96] width 376 height 14
click at [433, 131] on div "chamathtest fer91825" at bounding box center [565, 126] width 414 height 21
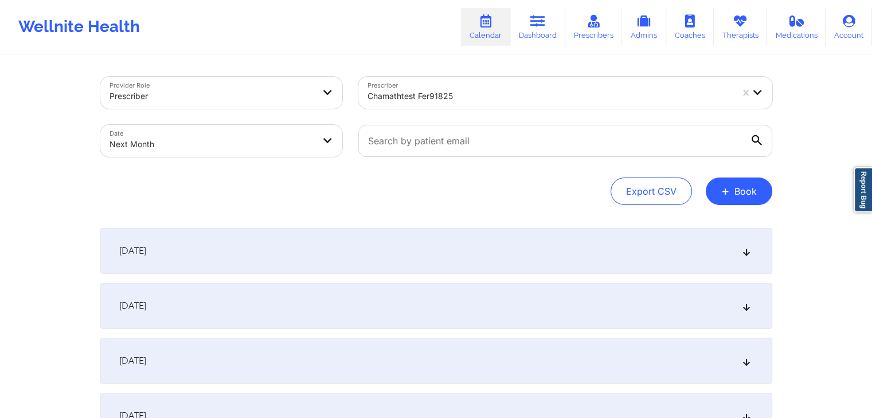
click at [401, 242] on div "[DATE]" at bounding box center [436, 251] width 672 height 46
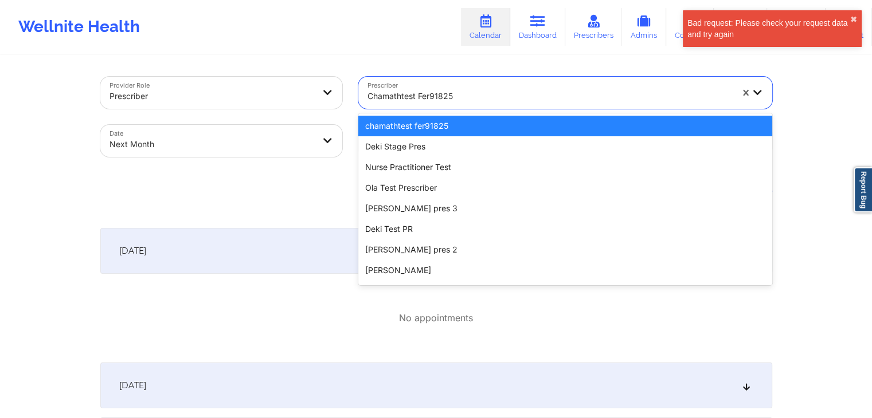
click at [597, 92] on div at bounding box center [549, 96] width 365 height 14
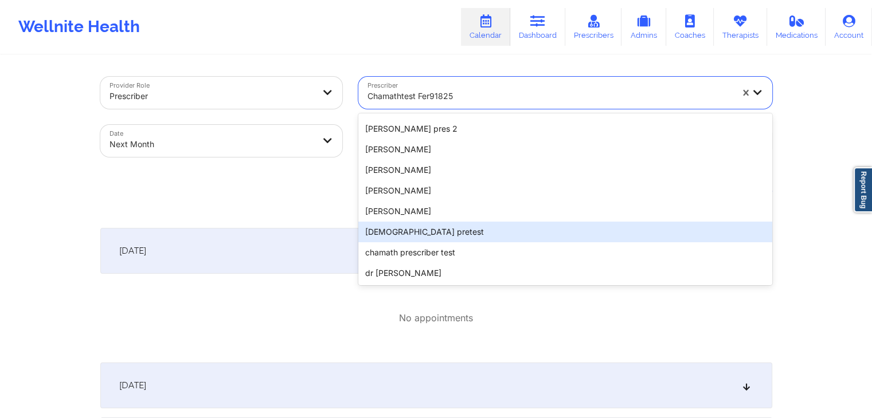
scroll to position [123, 0]
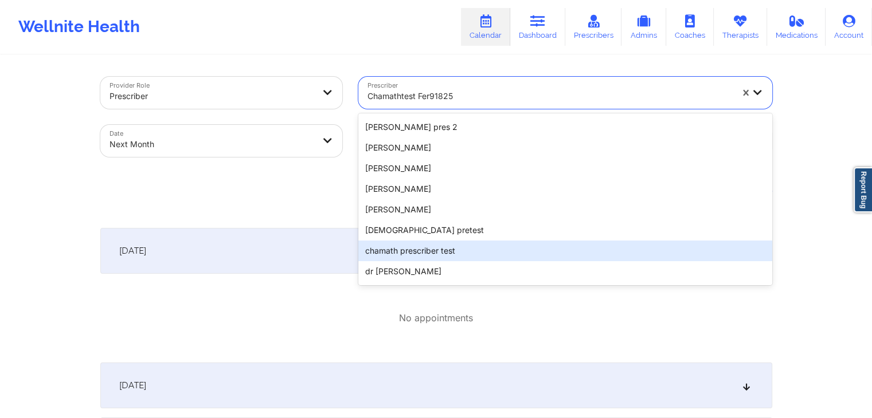
click at [451, 250] on div "chamath prescriber test" at bounding box center [565, 251] width 414 height 21
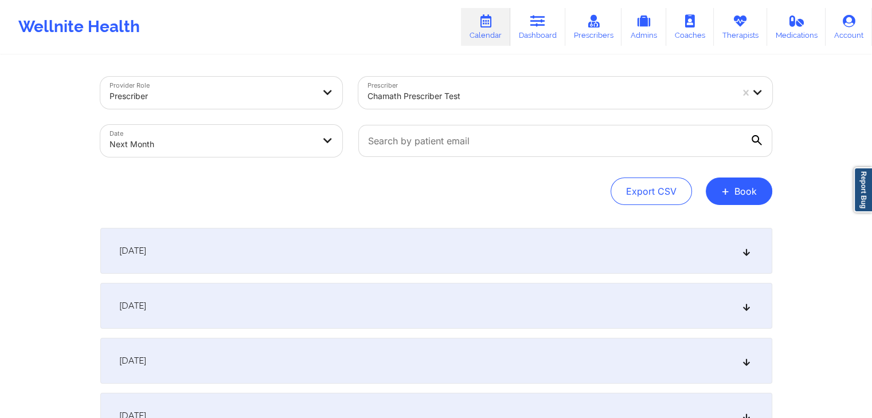
click at [451, 250] on div "[DATE]" at bounding box center [436, 251] width 672 height 46
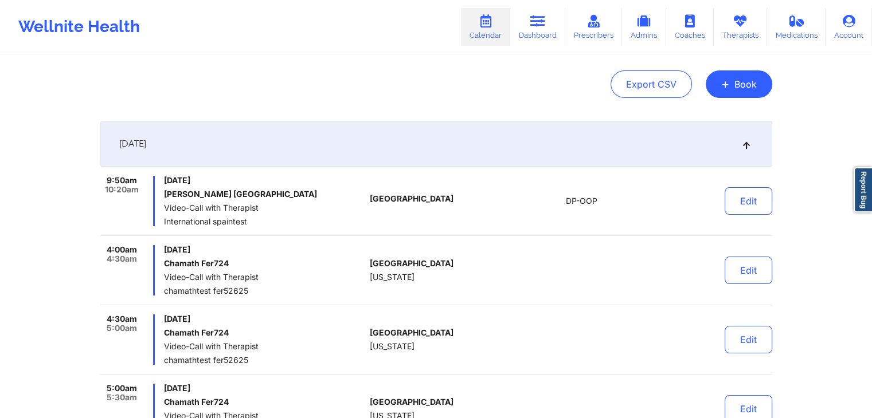
scroll to position [108, 0]
click at [746, 271] on button "Edit" at bounding box center [748, 270] width 48 height 28
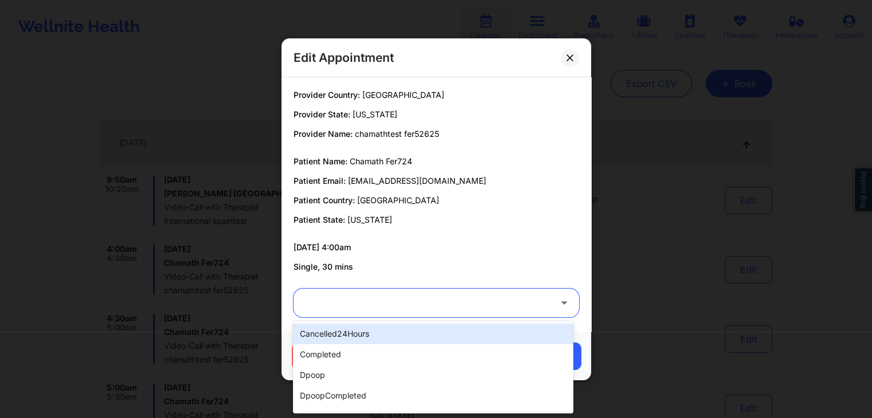
click at [373, 299] on div at bounding box center [427, 303] width 248 height 14
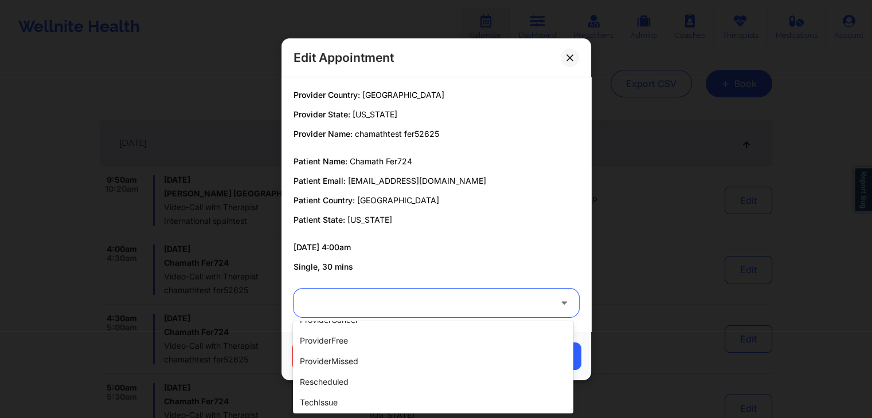
scroll to position [243, 0]
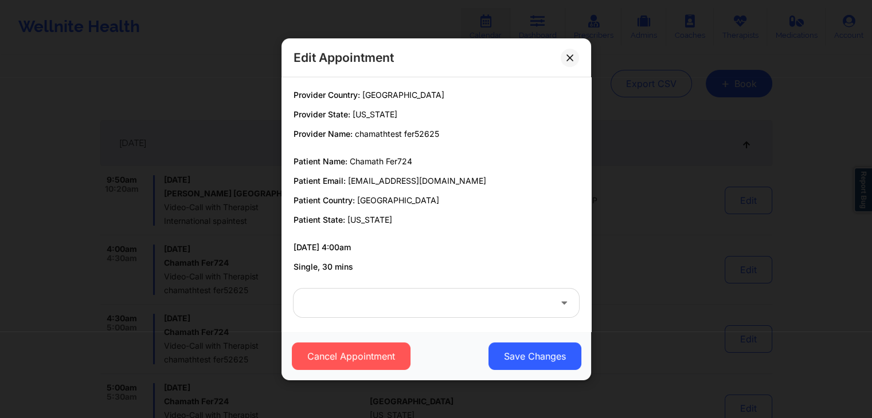
click at [452, 179] on p "Patient Email: [EMAIL_ADDRESS][DOMAIN_NAME]" at bounding box center [435, 180] width 285 height 11
drag, startPoint x: 452, startPoint y: 179, endPoint x: 347, endPoint y: 177, distance: 104.9
click at [347, 177] on p "Patient Email: [EMAIL_ADDRESS][DOMAIN_NAME]" at bounding box center [435, 180] width 285 height 11
copy span "[EMAIL_ADDRESS][DOMAIN_NAME]"
click at [565, 53] on button at bounding box center [570, 57] width 18 height 18
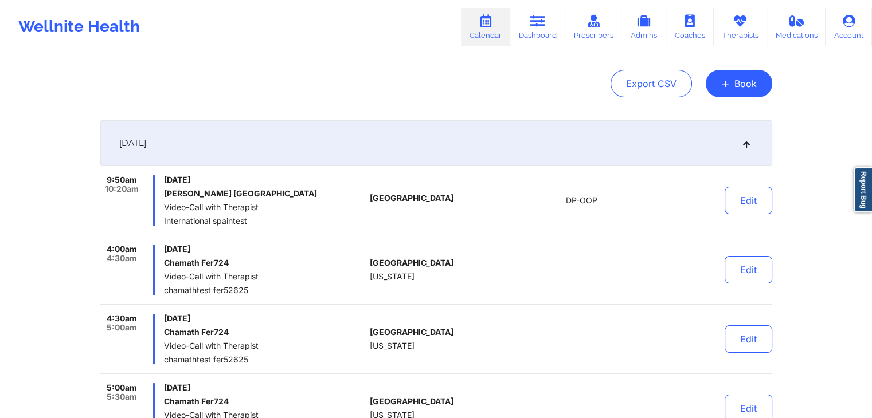
scroll to position [0, 0]
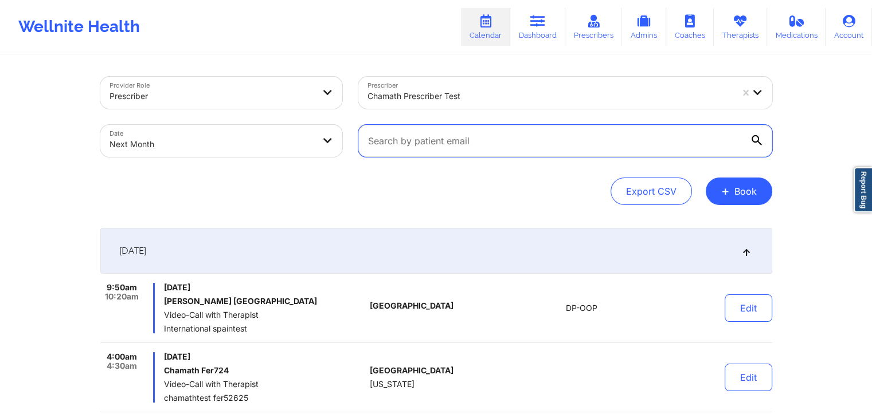
click at [516, 141] on input "text" at bounding box center [565, 141] width 414 height 32
paste input "[EMAIL_ADDRESS][DOMAIN_NAME]"
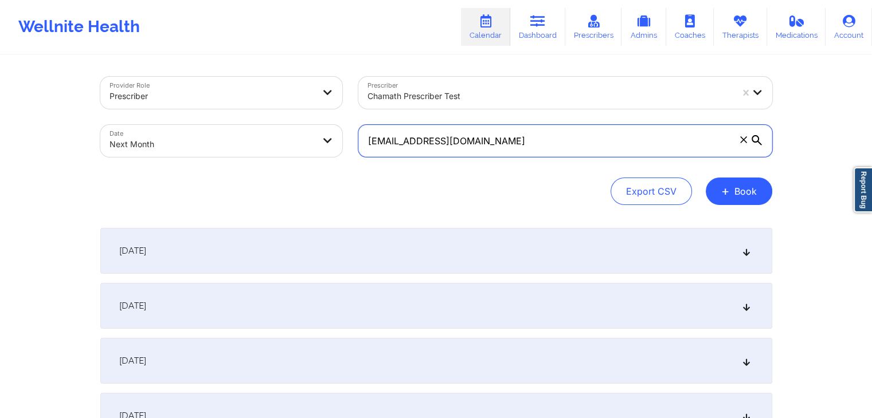
type input "[EMAIL_ADDRESS][DOMAIN_NAME]"
click at [522, 247] on div "[DATE]" at bounding box center [436, 251] width 672 height 46
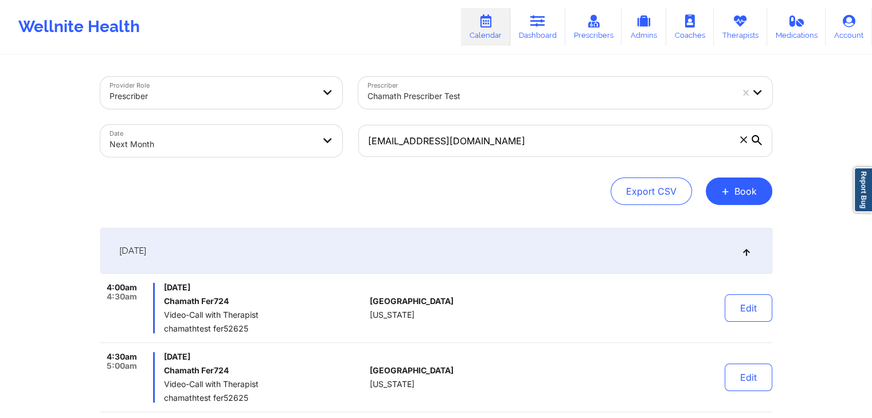
click at [438, 202] on div "Export CSV + Book" at bounding box center [436, 192] width 672 height 28
